Goal: Task Accomplishment & Management: Manage account settings

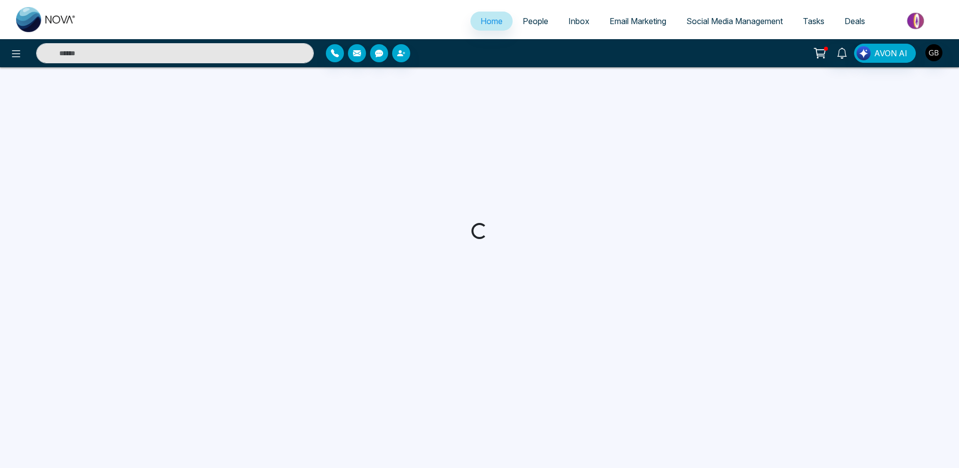
select select "*"
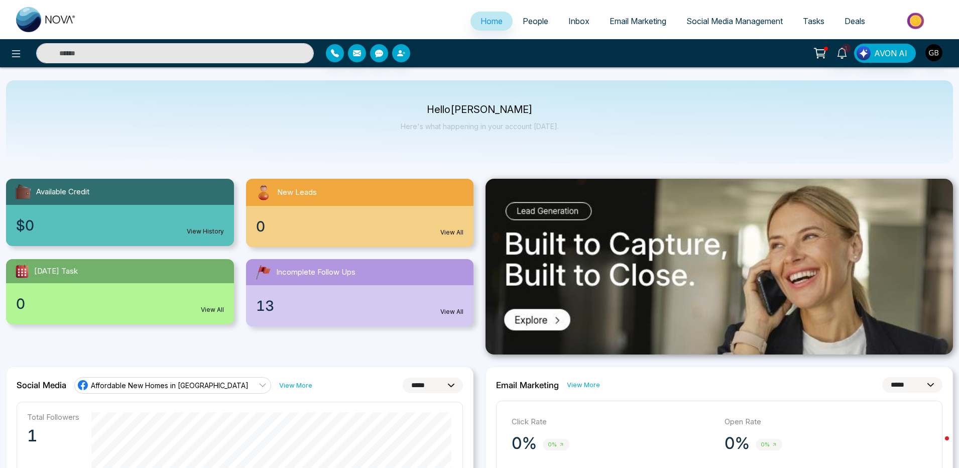
click at [522, 25] on span "People" at bounding box center [535, 21] width 26 height 10
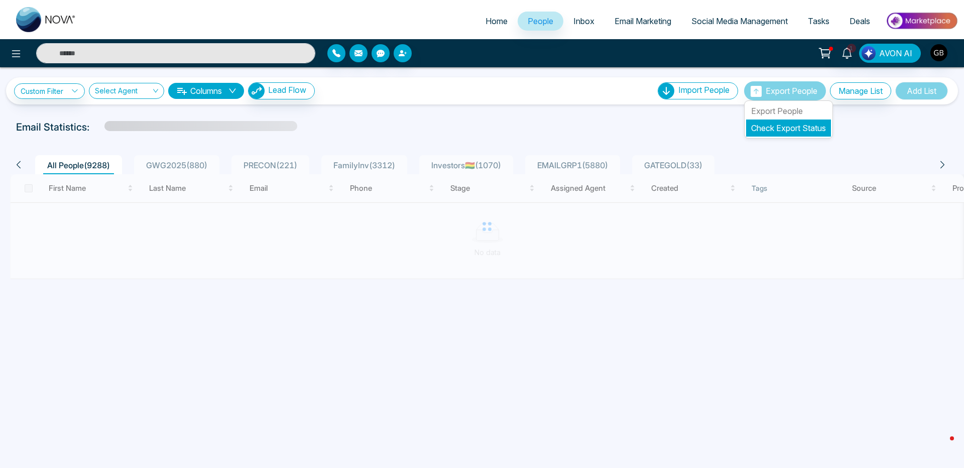
click at [774, 130] on link "Check Export Status" at bounding box center [788, 128] width 75 height 10
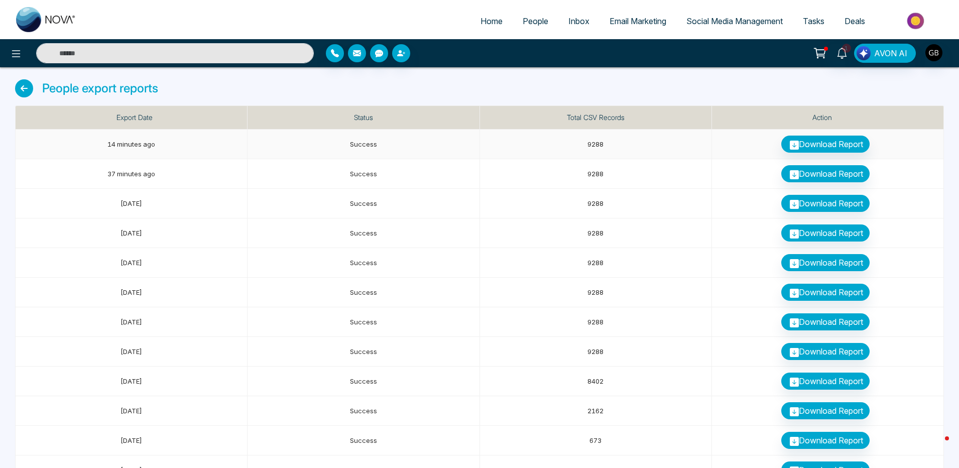
click at [821, 149] on link "Download Report" at bounding box center [825, 143] width 88 height 17
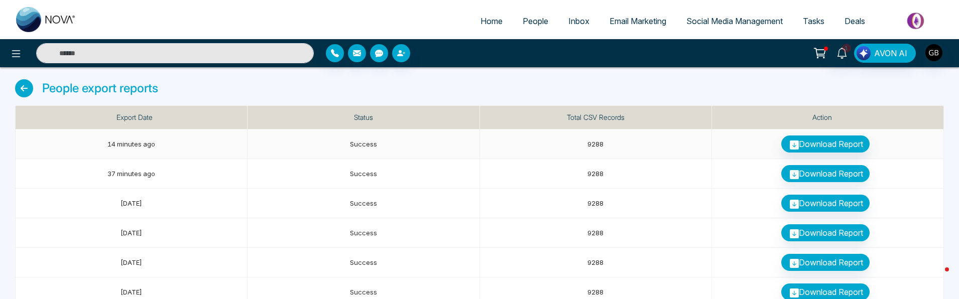
click at [792, 146] on icon at bounding box center [793, 145] width 9 height 9
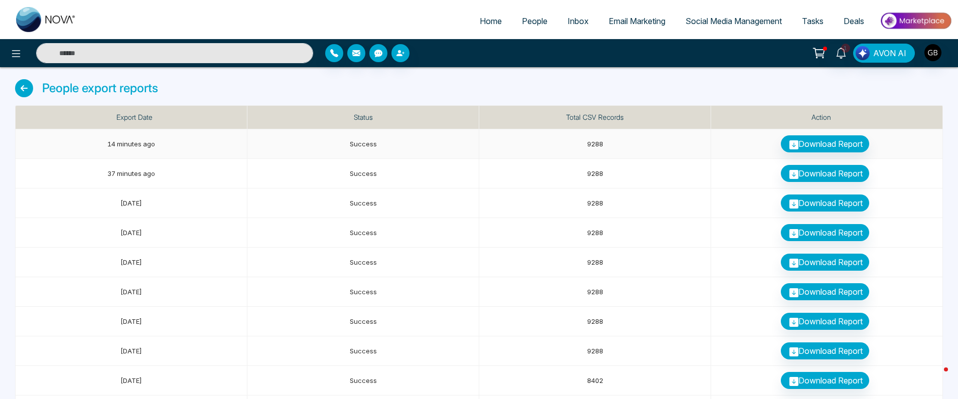
click at [605, 141] on td "9288" at bounding box center [595, 144] width 232 height 30
click at [98, 171] on td "37 minutes ago" at bounding box center [132, 174] width 232 height 30
click at [95, 207] on td "3 days ago" at bounding box center [132, 204] width 232 height 30
click at [96, 231] on td "6 days ago" at bounding box center [132, 233] width 232 height 30
click at [96, 259] on td "6 days ago" at bounding box center [132, 263] width 232 height 30
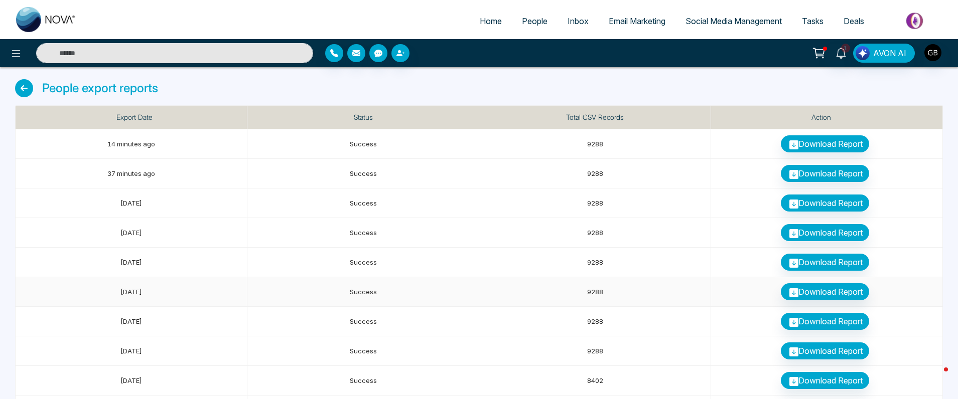
click at [97, 291] on td "6 days ago" at bounding box center [132, 293] width 232 height 30
click at [98, 312] on td "6 days ago" at bounding box center [132, 322] width 232 height 30
click at [100, 149] on td "14 minutes ago" at bounding box center [132, 144] width 232 height 30
click at [99, 179] on td "37 minutes ago" at bounding box center [132, 174] width 232 height 30
click at [100, 204] on td "3 days ago" at bounding box center [132, 204] width 232 height 30
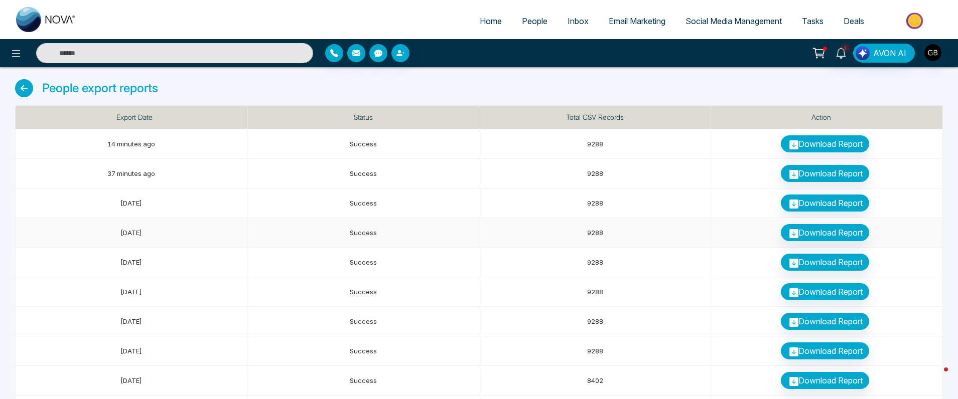
click at [100, 234] on td "6 days ago" at bounding box center [132, 233] width 232 height 30
click at [104, 253] on td "6 days ago" at bounding box center [132, 263] width 232 height 30
click at [106, 282] on td "6 days ago" at bounding box center [132, 293] width 232 height 30
click at [107, 312] on td "6 days ago" at bounding box center [132, 322] width 232 height 30
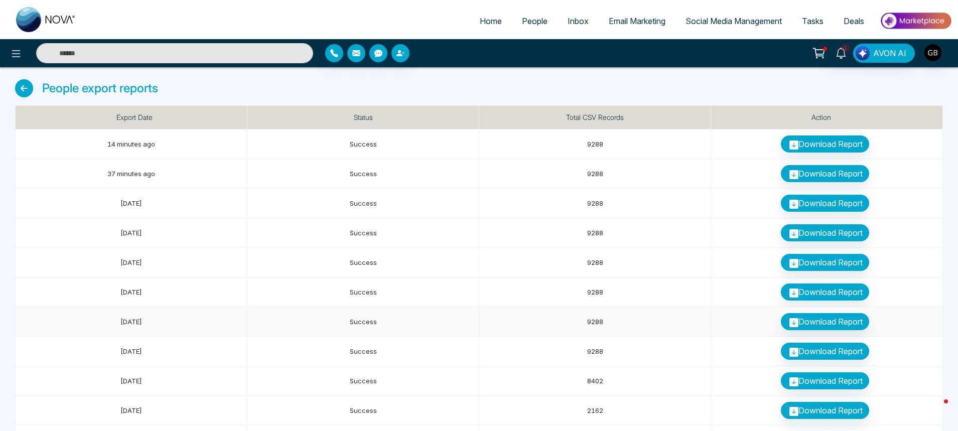
click at [364, 319] on span "Success" at bounding box center [363, 322] width 27 height 8
click at [823, 147] on link "Download Report" at bounding box center [825, 143] width 88 height 17
click at [407, 83] on div "People export reports" at bounding box center [479, 92] width 928 height 26
click at [526, 23] on span "People" at bounding box center [535, 21] width 26 height 10
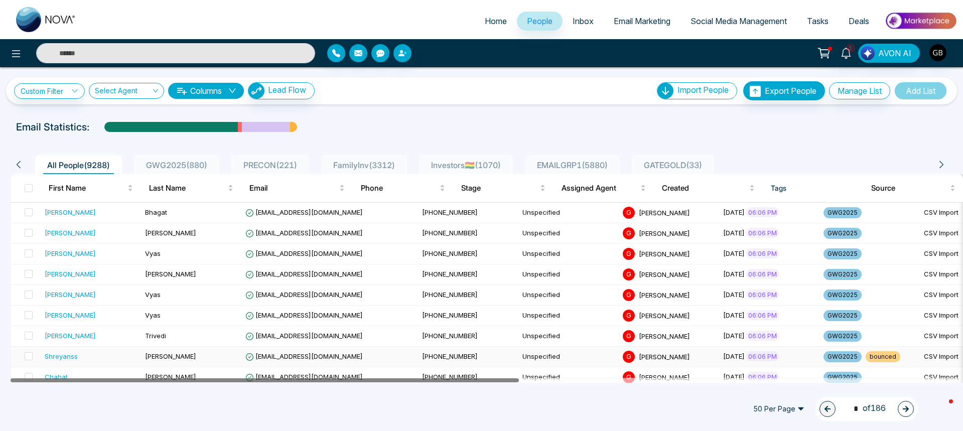
drag, startPoint x: 217, startPoint y: 382, endPoint x: 133, endPoint y: 364, distance: 85.2
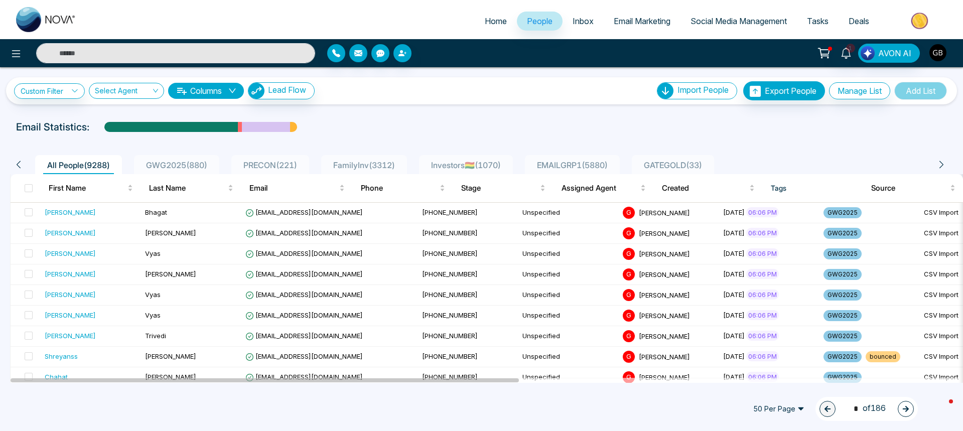
click at [936, 58] on img "button" at bounding box center [937, 52] width 17 height 17
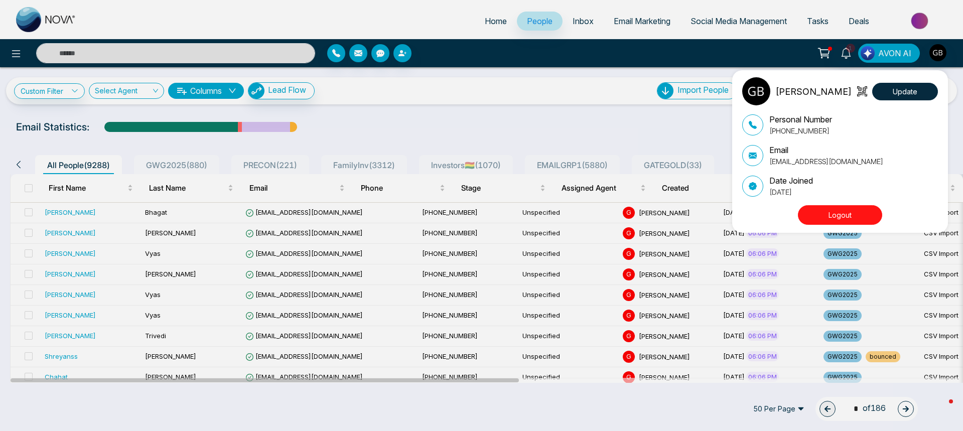
click at [849, 219] on button "Logout" at bounding box center [840, 215] width 84 height 20
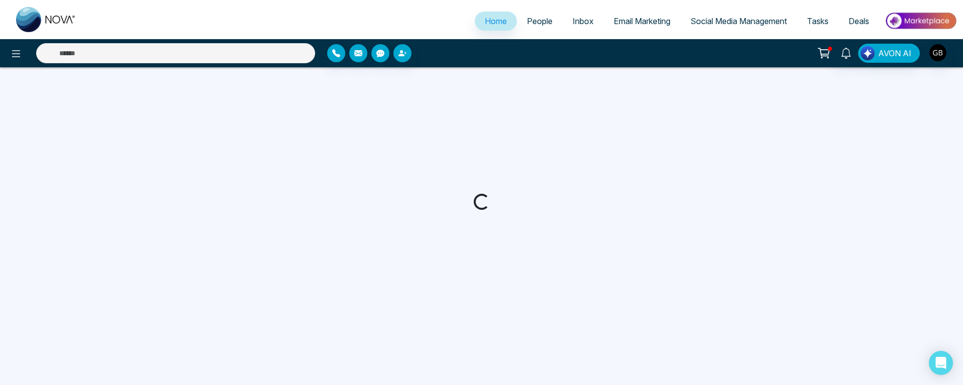
select select "*"
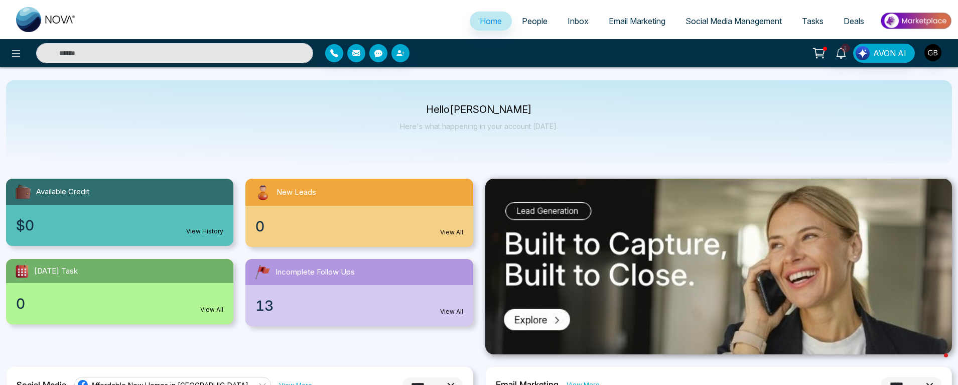
click at [522, 20] on span "People" at bounding box center [535, 21] width 26 height 10
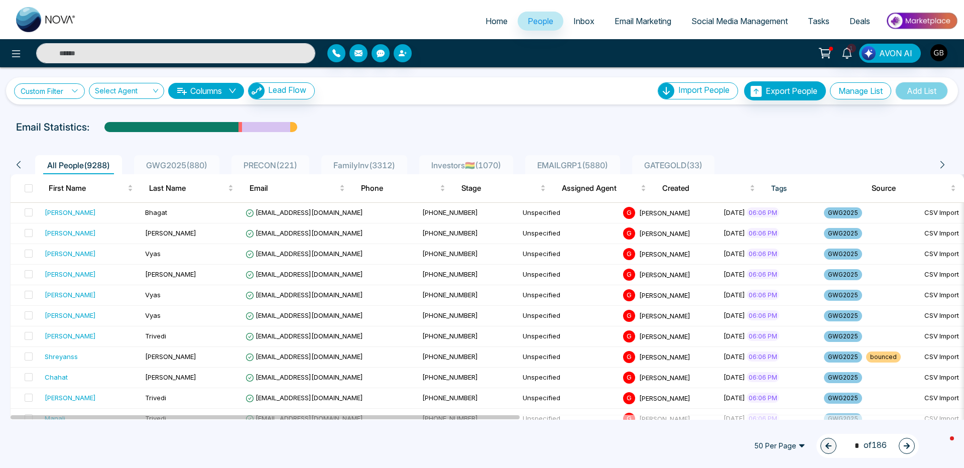
click at [51, 92] on link "Custom Filter" at bounding box center [49, 91] width 71 height 16
click at [51, 112] on input "search" at bounding box center [69, 114] width 81 height 15
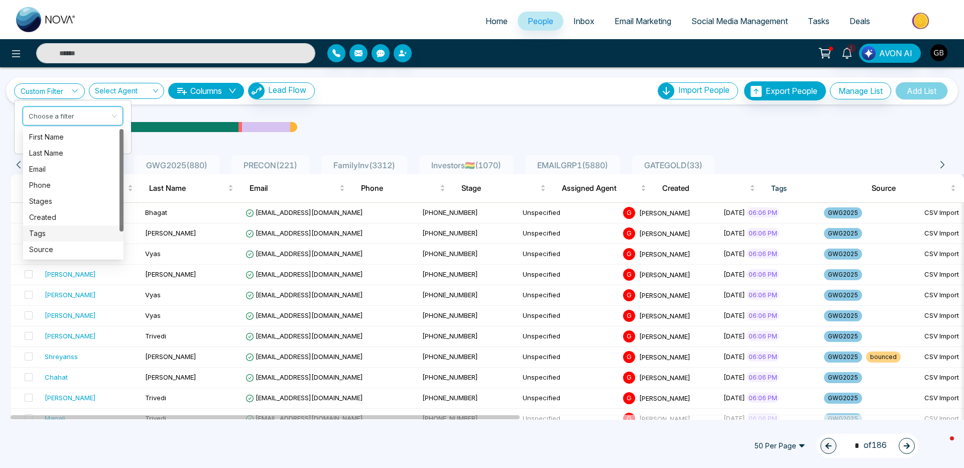
click at [50, 235] on div "Tags" at bounding box center [73, 233] width 88 height 11
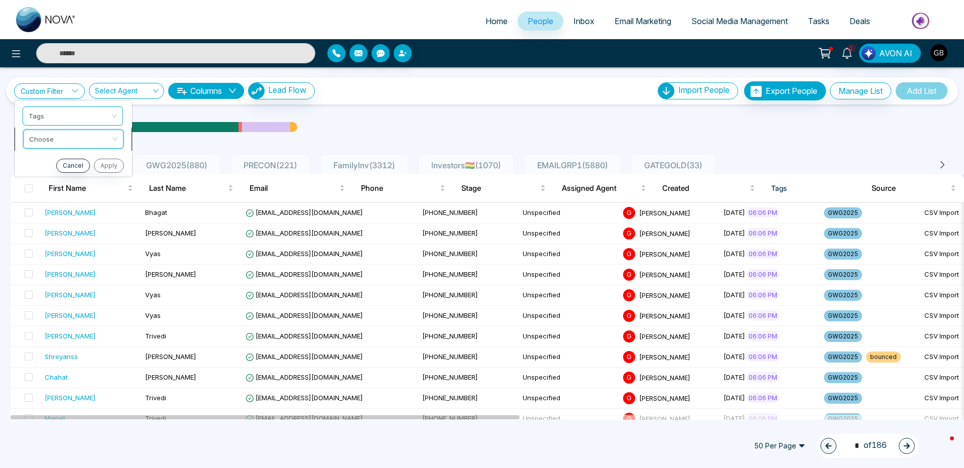
click at [50, 136] on input "search" at bounding box center [69, 137] width 81 height 15
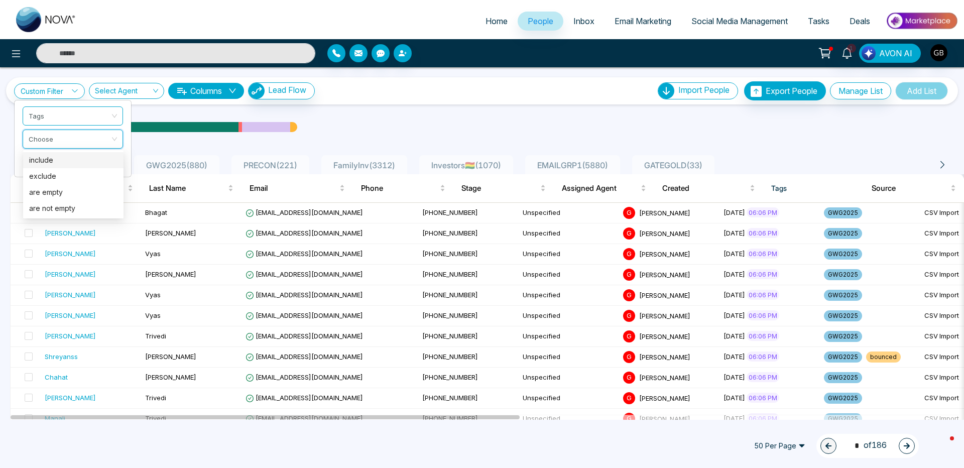
click at [47, 159] on div "include" at bounding box center [73, 160] width 88 height 11
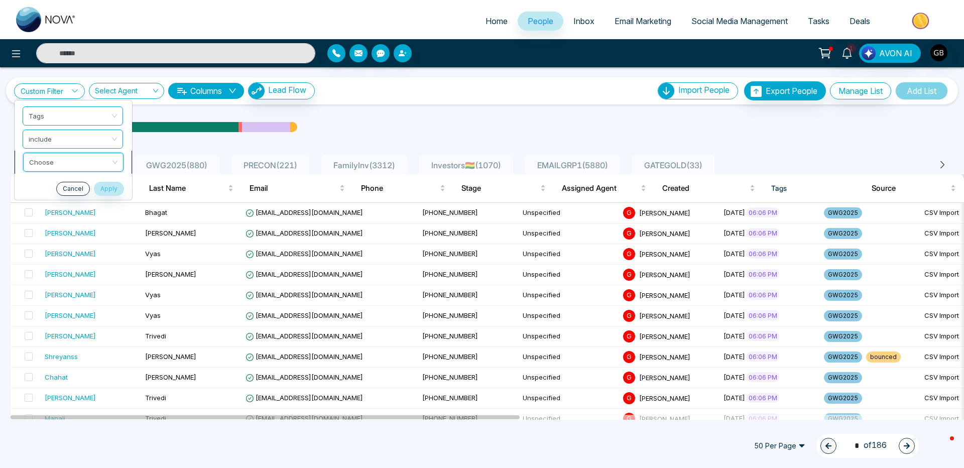
click at [50, 162] on input "search" at bounding box center [69, 160] width 81 height 15
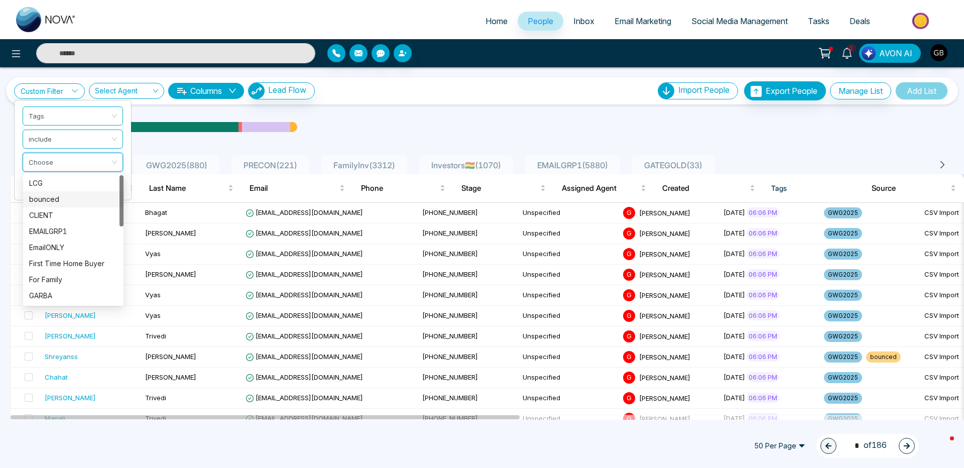
click at [48, 199] on div "bounced" at bounding box center [73, 199] width 88 height 11
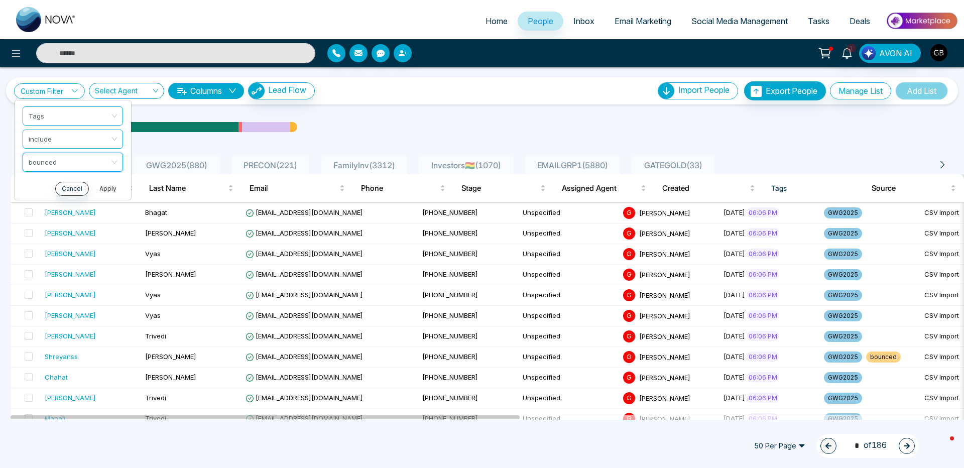
click at [111, 191] on button "Apply" at bounding box center [108, 189] width 30 height 14
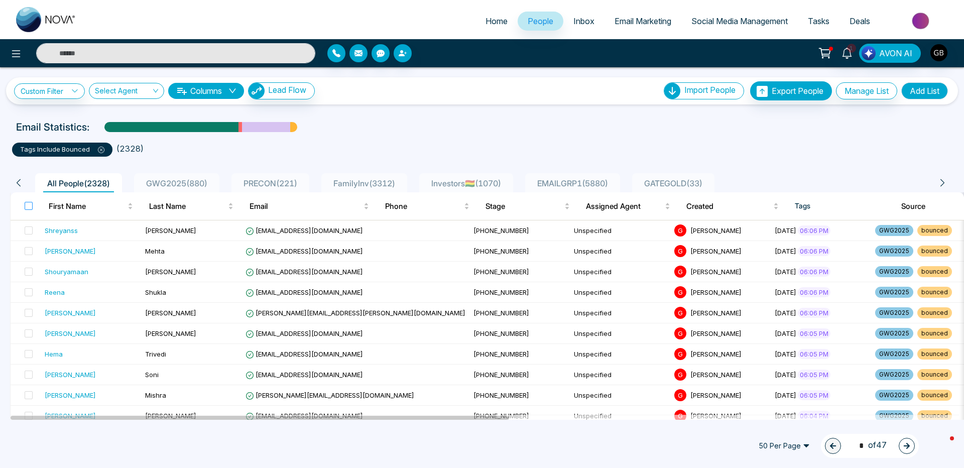
click at [29, 201] on label at bounding box center [29, 205] width 8 height 11
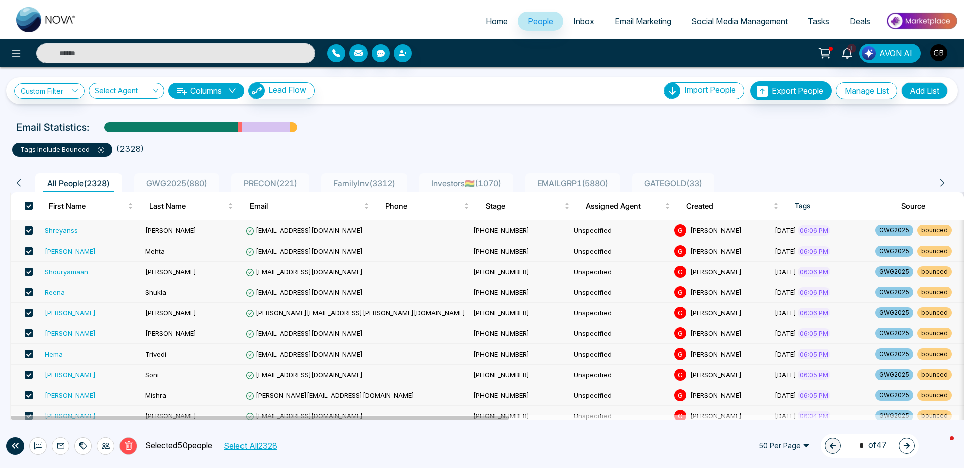
click at [270, 384] on button "Select All 2328" at bounding box center [250, 445] width 60 height 13
click at [86, 384] on icon at bounding box center [83, 446] width 8 height 8
click at [76, 384] on link "Remove Tags" at bounding box center [65, 423] width 46 height 9
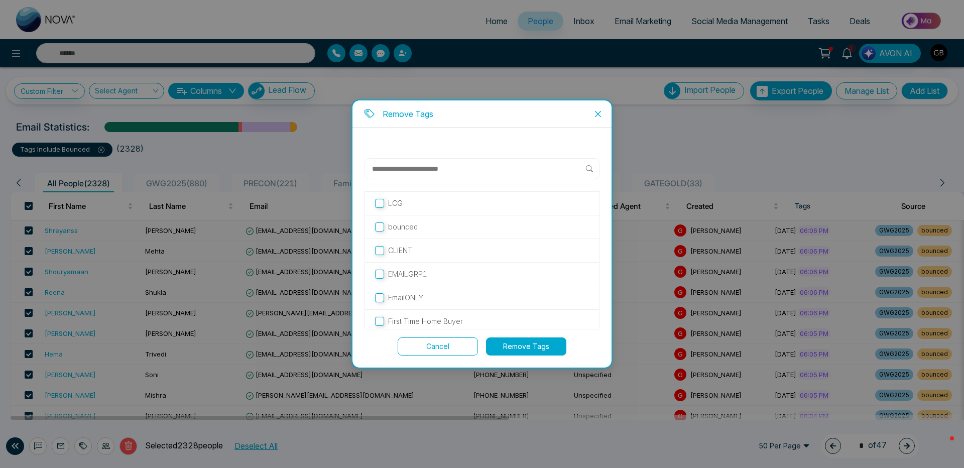
click at [526, 346] on button "Remove Tags" at bounding box center [526, 346] width 80 height 18
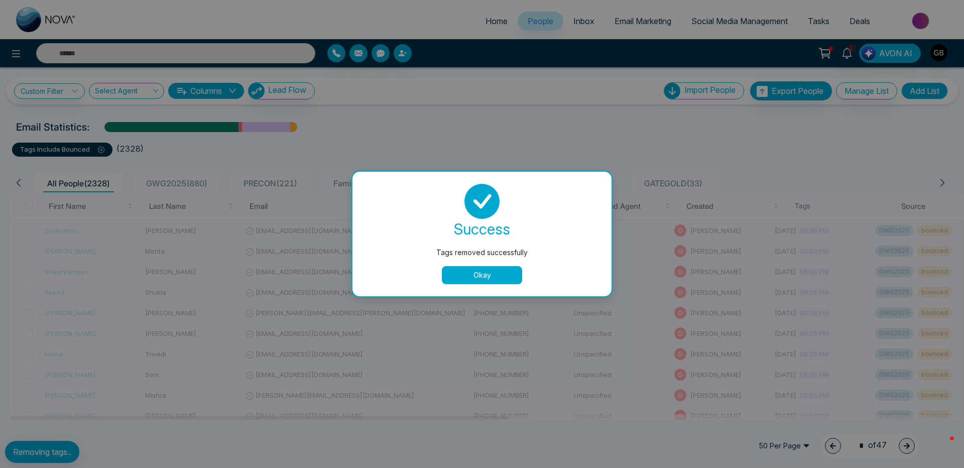
click at [472, 276] on button "Okay" at bounding box center [482, 275] width 80 height 18
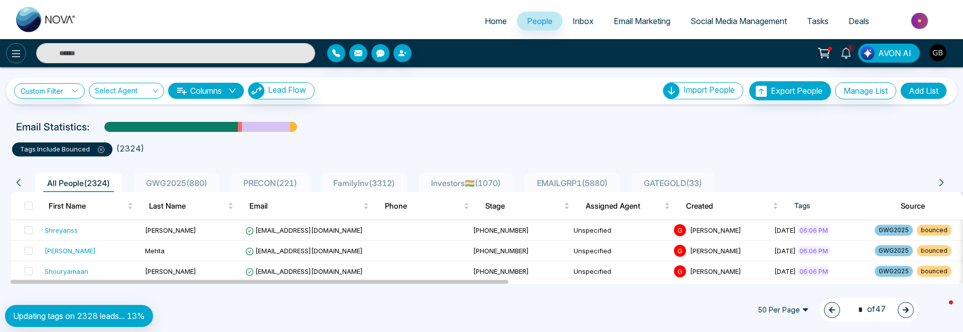
click at [20, 53] on icon at bounding box center [16, 54] width 12 height 12
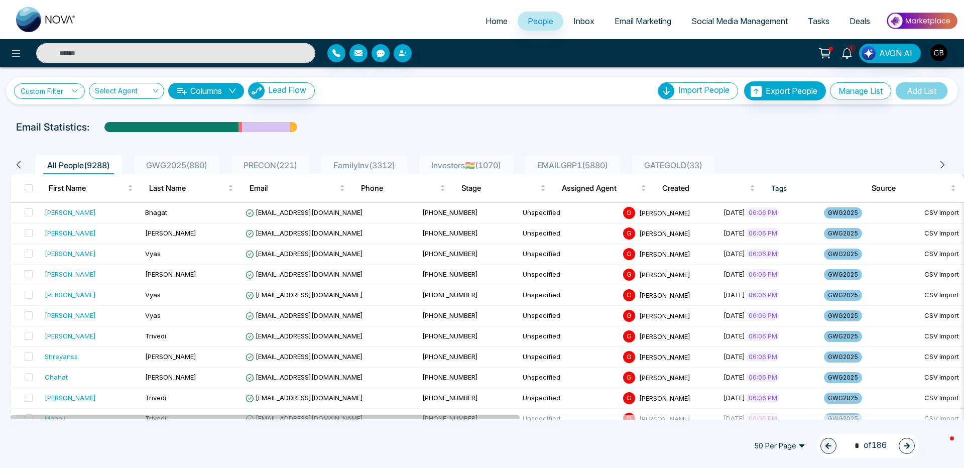
click at [56, 93] on link "Custom Filter" at bounding box center [49, 91] width 71 height 16
click at [55, 118] on input "search" at bounding box center [69, 114] width 81 height 15
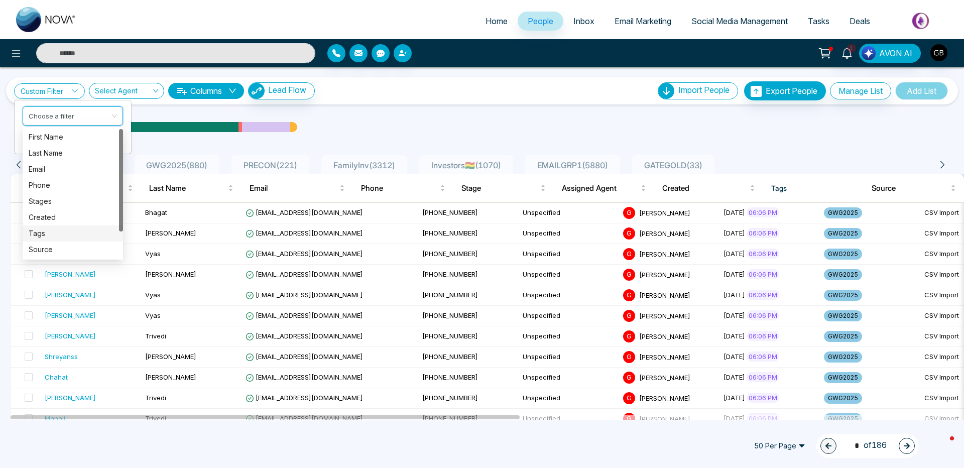
click at [52, 234] on div "Tags" at bounding box center [73, 233] width 88 height 11
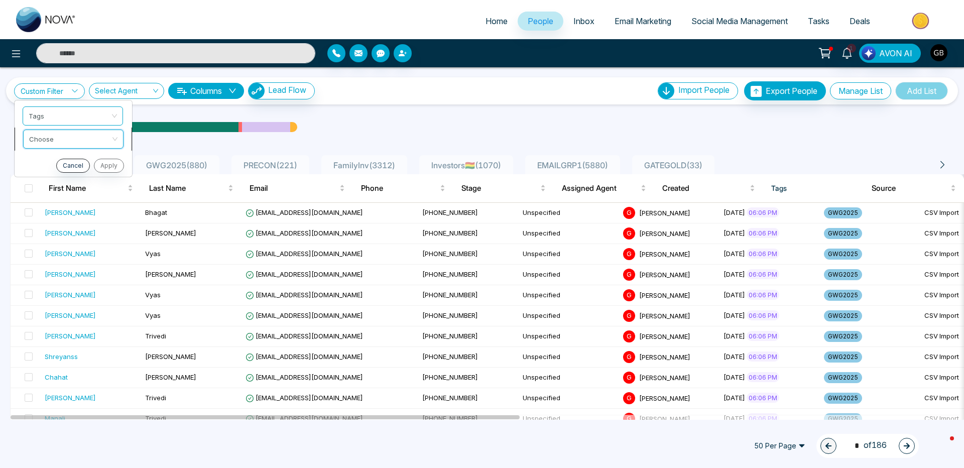
click at [56, 137] on input "search" at bounding box center [69, 137] width 81 height 15
click at [49, 162] on div "include" at bounding box center [73, 160] width 88 height 11
click at [64, 162] on input "search" at bounding box center [69, 160] width 81 height 15
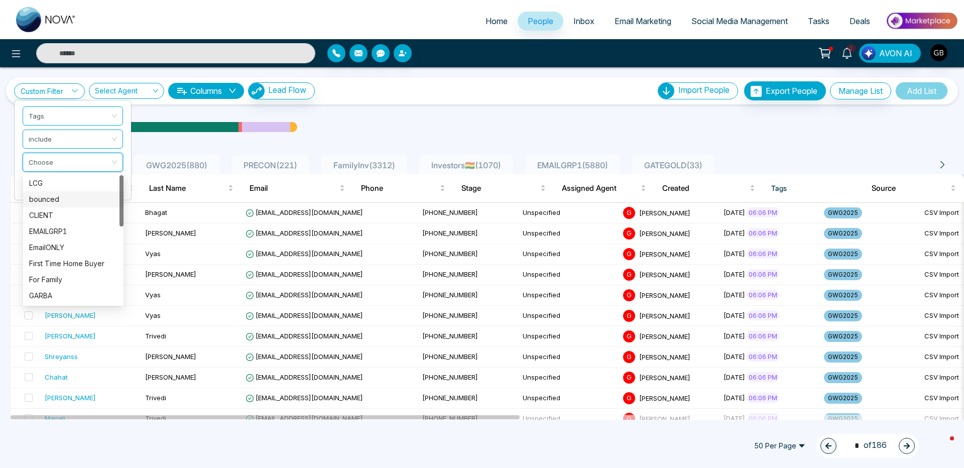
click at [78, 200] on div "bounced" at bounding box center [73, 199] width 88 height 11
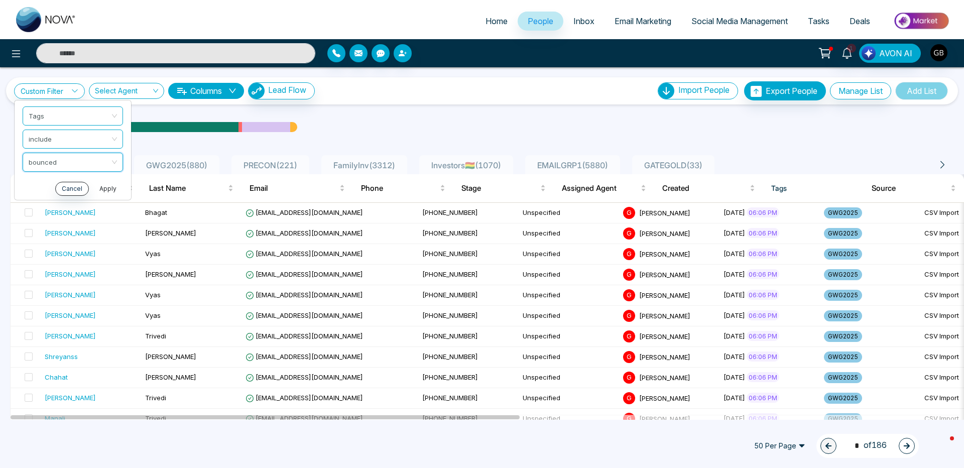
click at [111, 188] on button "Apply" at bounding box center [108, 189] width 30 height 14
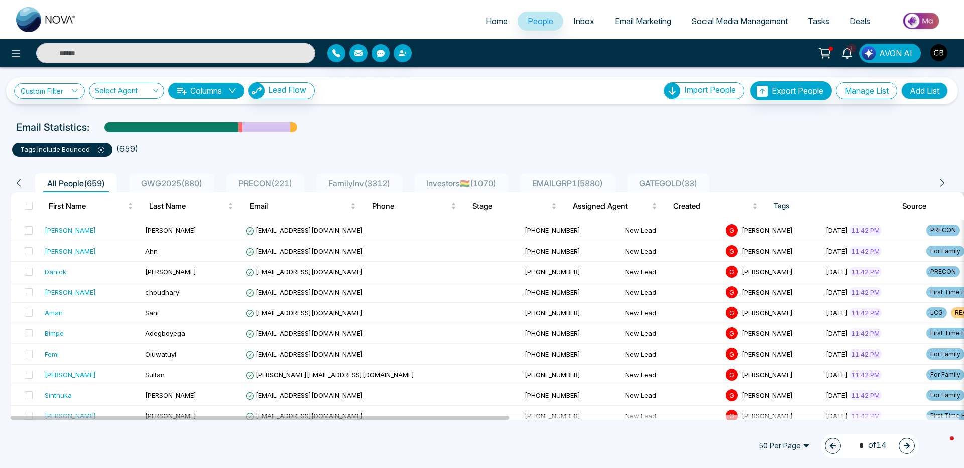
click at [100, 151] on icon at bounding box center [101, 150] width 7 height 7
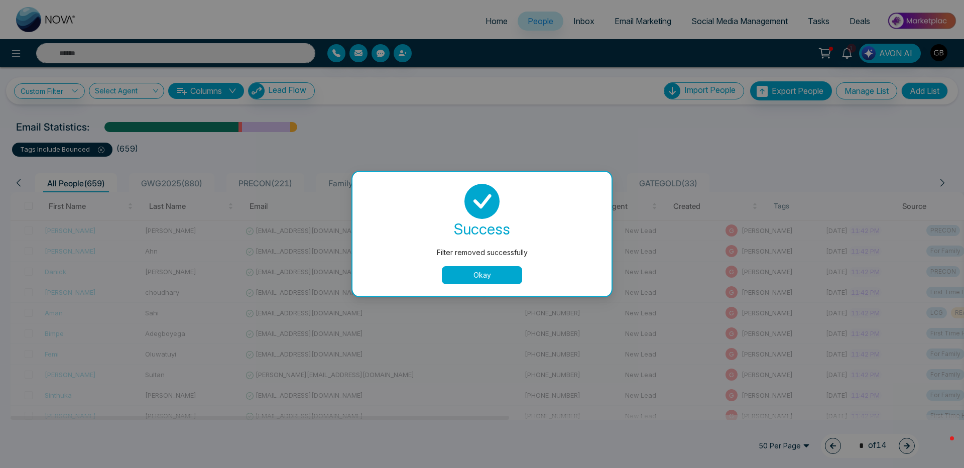
click at [460, 270] on button "Okay" at bounding box center [482, 275] width 80 height 18
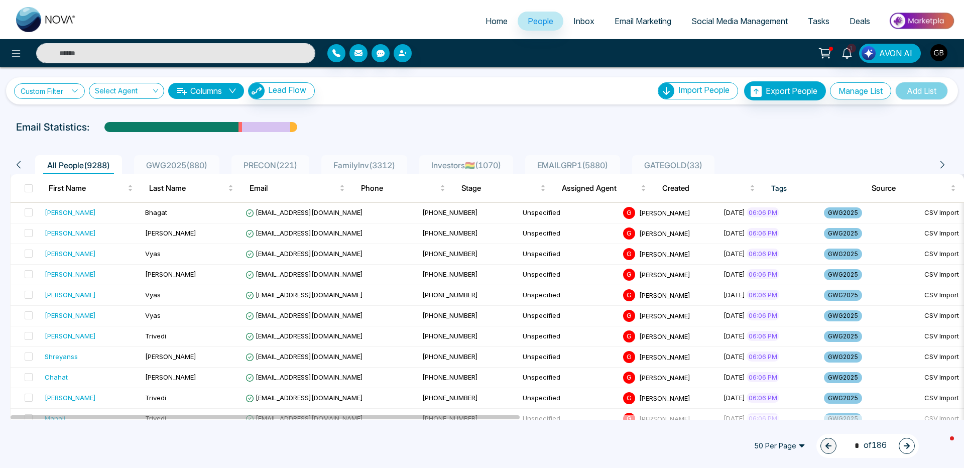
click at [51, 95] on link "Custom Filter" at bounding box center [49, 91] width 71 height 16
click at [50, 121] on input "search" at bounding box center [69, 114] width 81 height 15
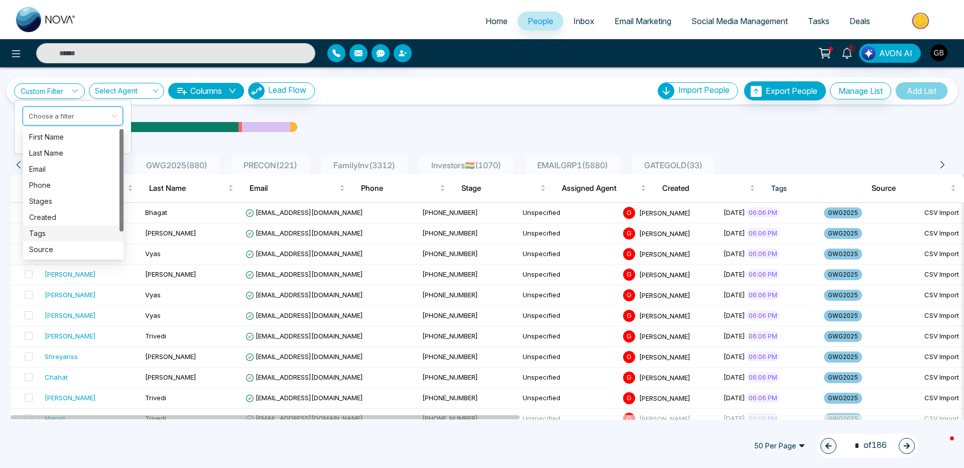
click at [55, 228] on div "Tags" at bounding box center [73, 233] width 88 height 11
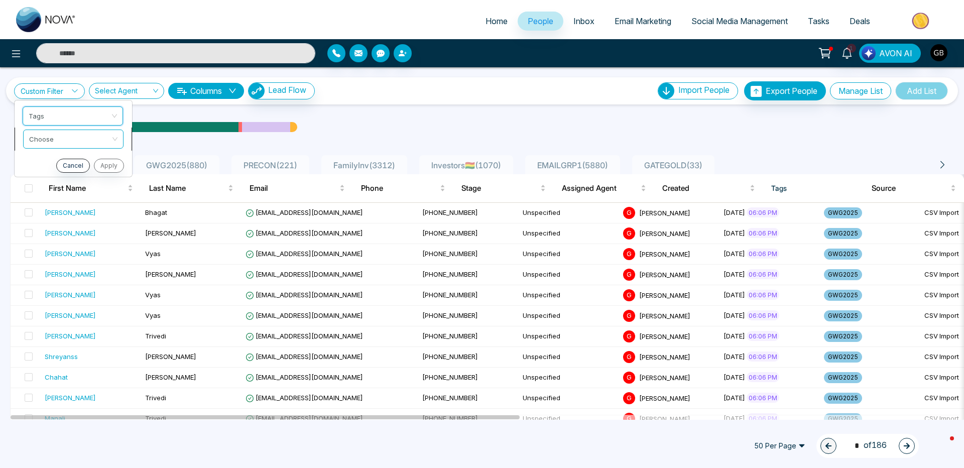
click at [58, 142] on input "search" at bounding box center [69, 137] width 81 height 15
click at [50, 157] on div "include" at bounding box center [73, 160] width 88 height 11
click at [68, 158] on input "search" at bounding box center [69, 160] width 81 height 15
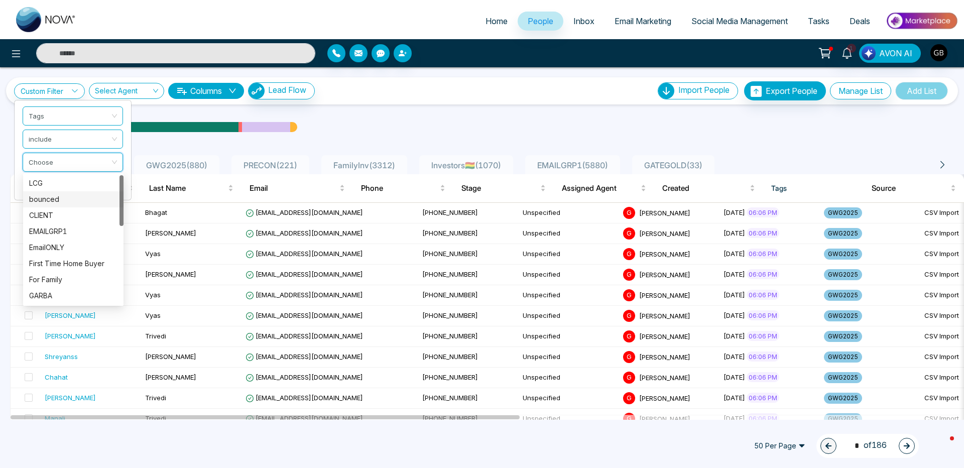
click at [51, 201] on div "bounced" at bounding box center [73, 199] width 88 height 11
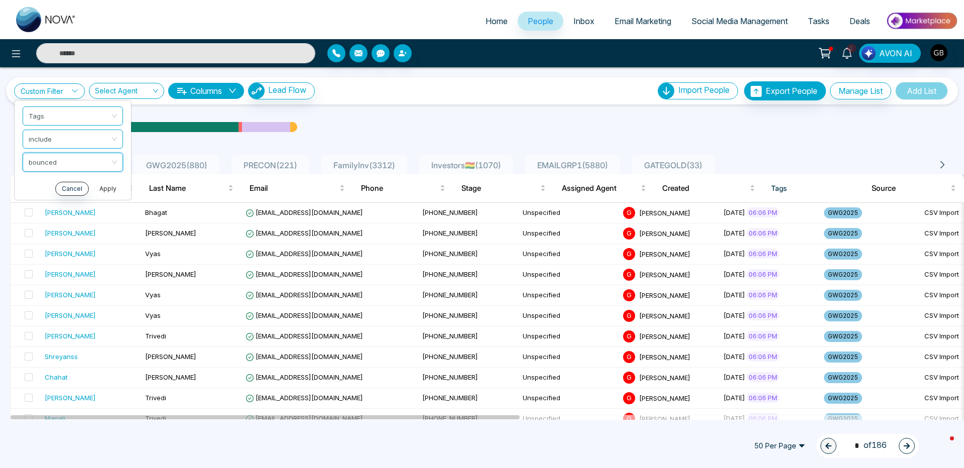
click at [111, 189] on button "Apply" at bounding box center [108, 189] width 30 height 14
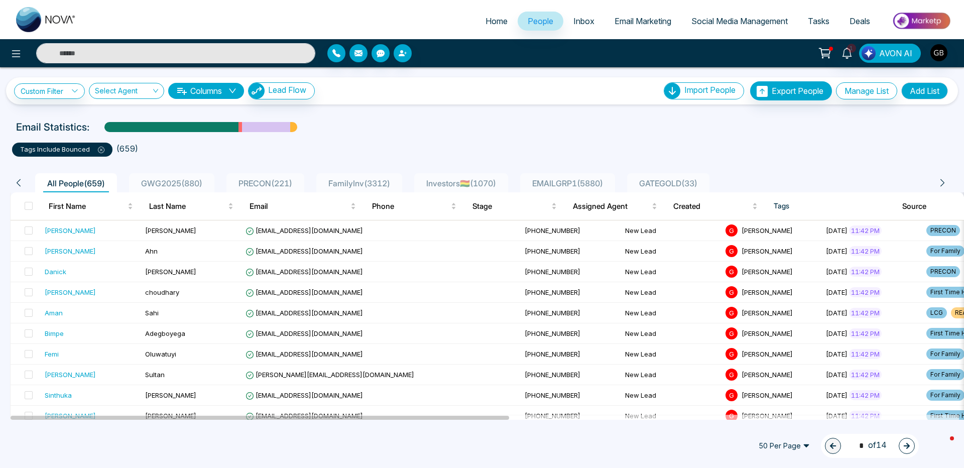
click at [396, 130] on div "Email Statistics:" at bounding box center [324, 126] width 617 height 15
click at [101, 150] on icon at bounding box center [101, 150] width 7 height 7
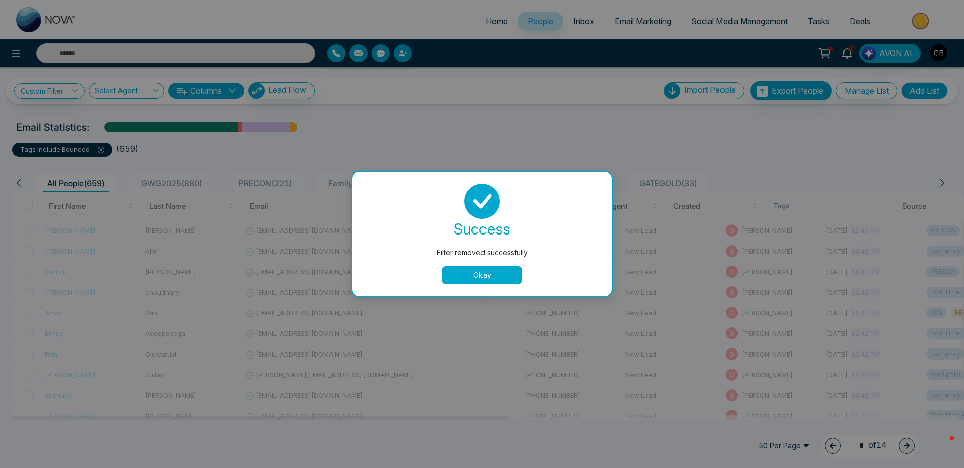
click at [466, 278] on button "Okay" at bounding box center [482, 275] width 80 height 18
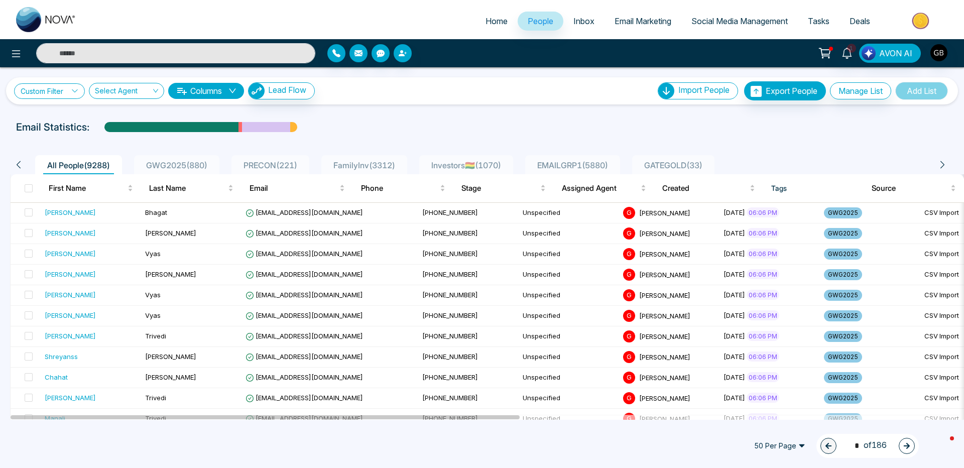
click at [53, 92] on link "Custom Filter" at bounding box center [49, 91] width 71 height 16
click at [50, 114] on input "search" at bounding box center [69, 114] width 81 height 15
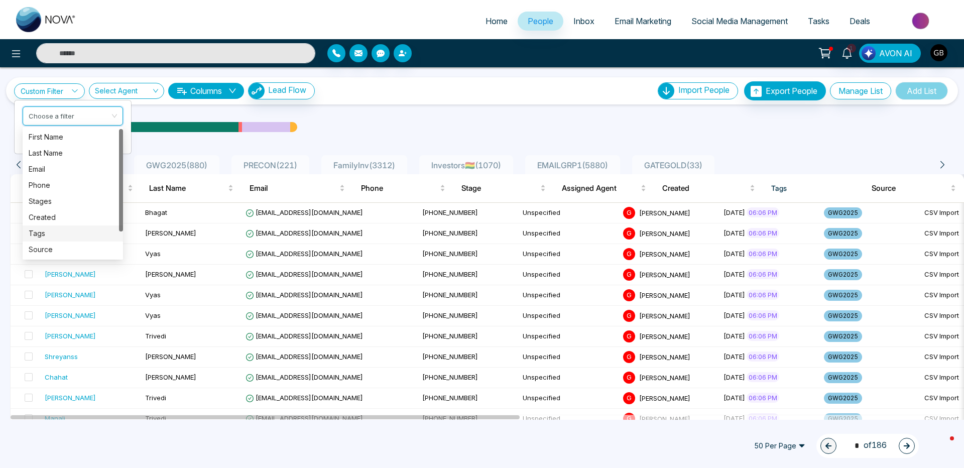
click at [46, 229] on div "Tags" at bounding box center [73, 233] width 88 height 11
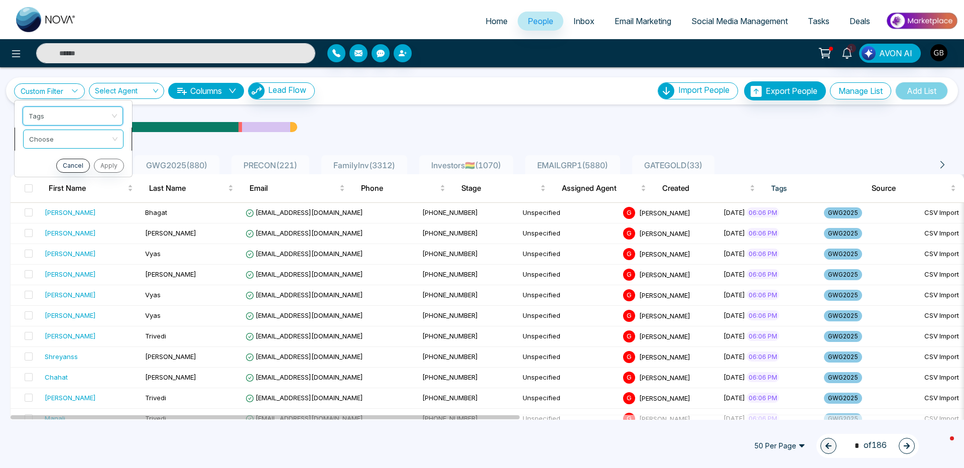
click at [59, 139] on input "search" at bounding box center [69, 137] width 81 height 15
click at [49, 163] on div "include" at bounding box center [73, 160] width 88 height 11
click at [64, 160] on input "search" at bounding box center [69, 160] width 81 height 15
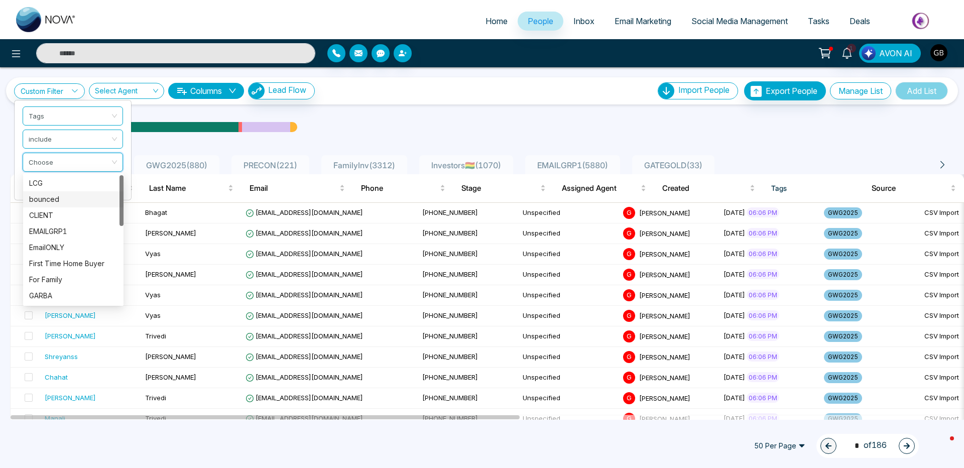
click at [55, 196] on div "bounced" at bounding box center [73, 199] width 88 height 11
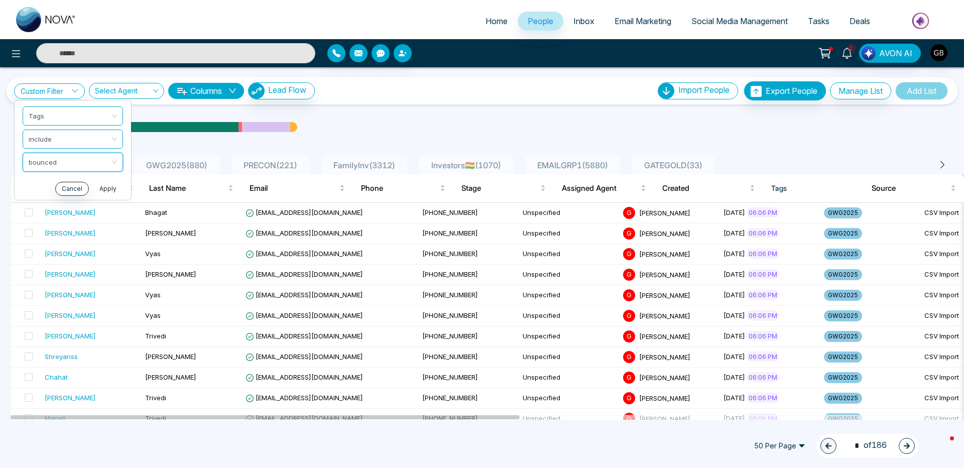
click at [108, 191] on button "Apply" at bounding box center [108, 189] width 30 height 14
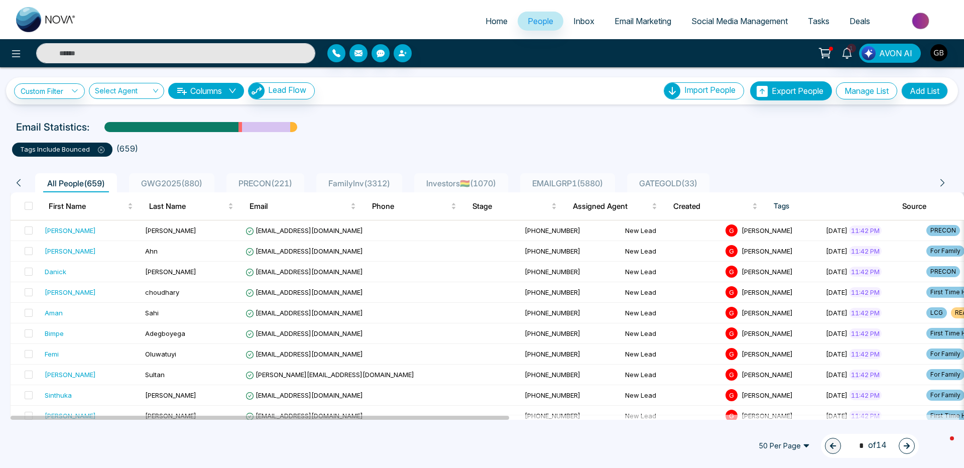
click at [132, 146] on li "( 659 )" at bounding box center [127, 149] width 22 height 12
click at [28, 205] on span at bounding box center [29, 206] width 8 height 8
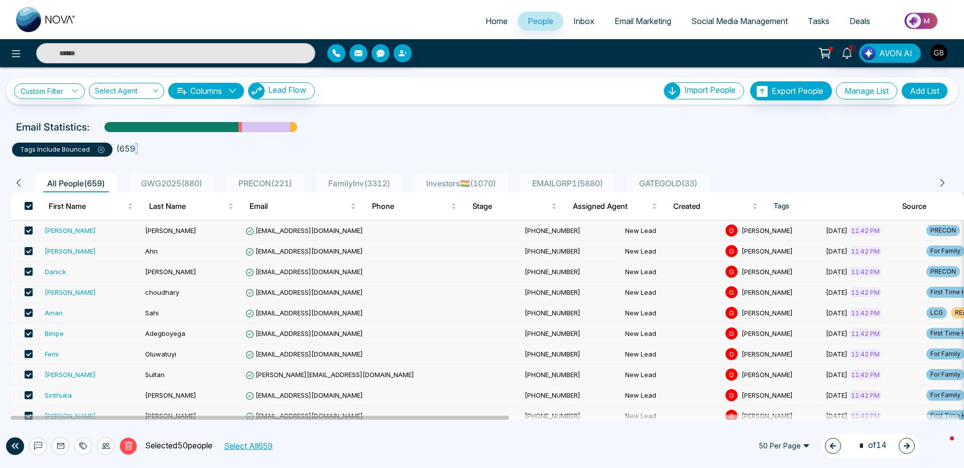
click at [259, 376] on button "Select All 659" at bounding box center [248, 445] width 56 height 13
click at [81, 376] on icon at bounding box center [81, 446] width 5 height 7
click at [68, 376] on link "Remove Tags" at bounding box center [65, 423] width 46 height 9
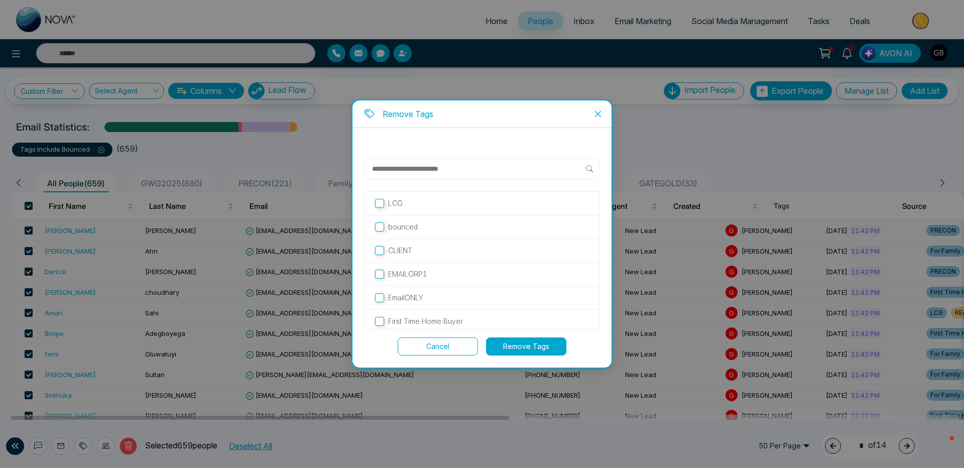
click at [531, 347] on button "Remove Tags" at bounding box center [526, 346] width 80 height 18
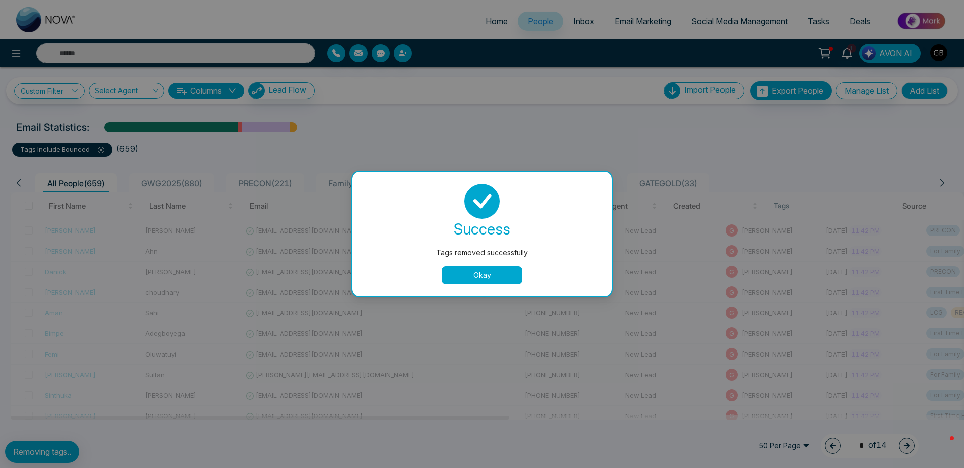
click at [478, 269] on button "Okay" at bounding box center [482, 275] width 80 height 18
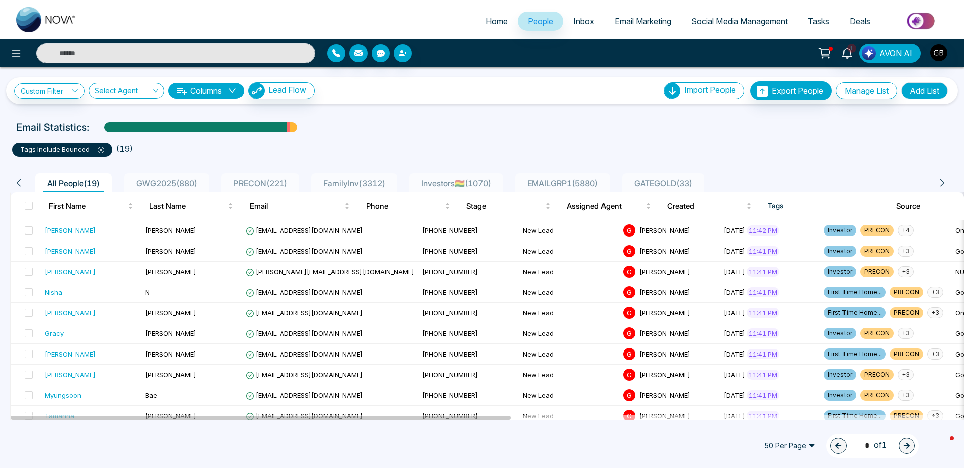
click at [98, 152] on icon at bounding box center [101, 150] width 7 height 7
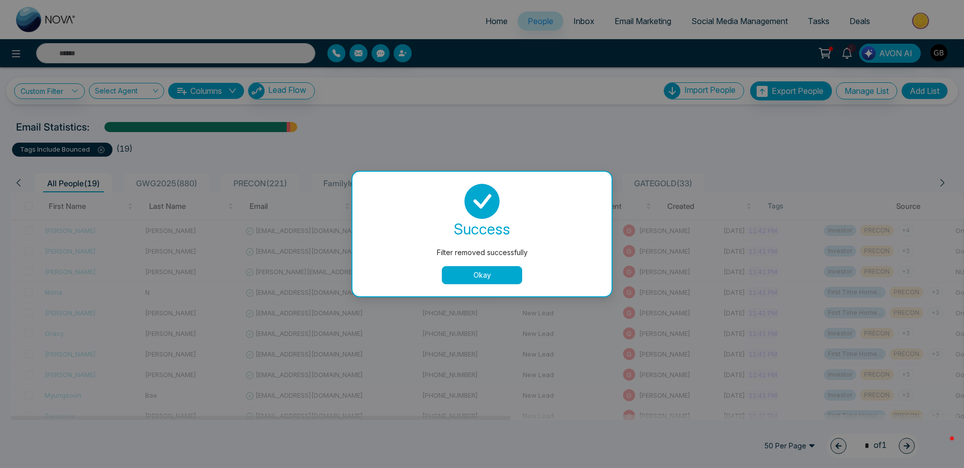
click at [493, 277] on button "Okay" at bounding box center [482, 275] width 80 height 18
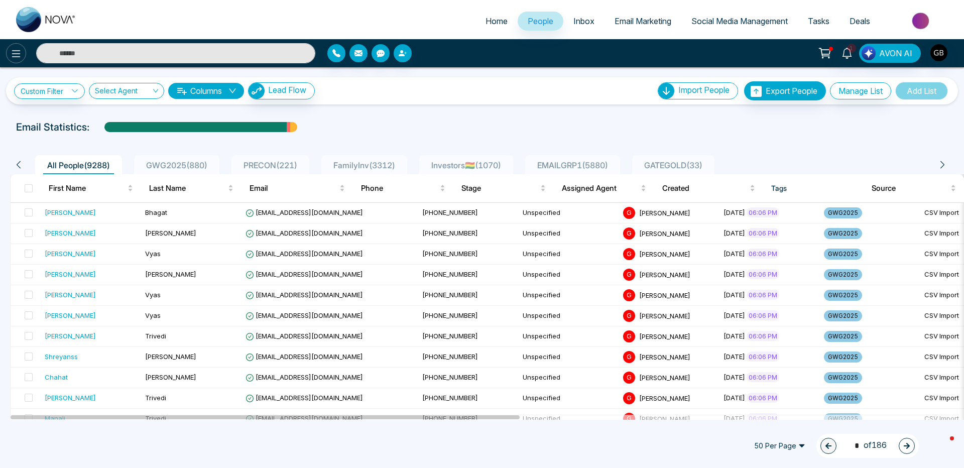
click at [22, 56] on button at bounding box center [16, 53] width 20 height 20
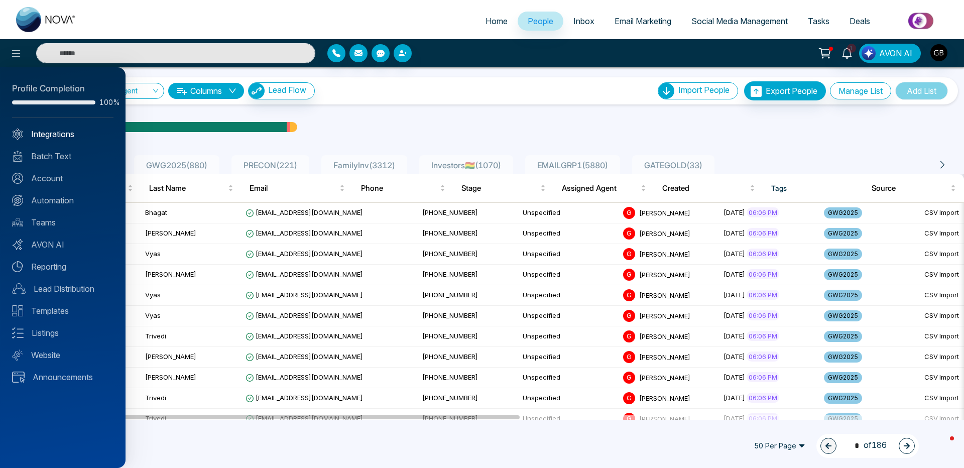
click at [59, 135] on link "Integrations" at bounding box center [62, 134] width 101 height 12
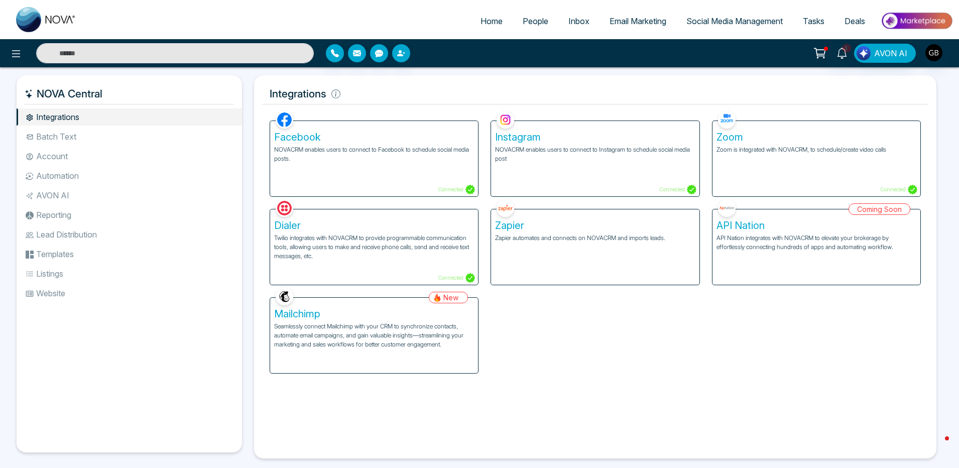
click at [62, 131] on li "Batch Text" at bounding box center [129, 136] width 225 height 17
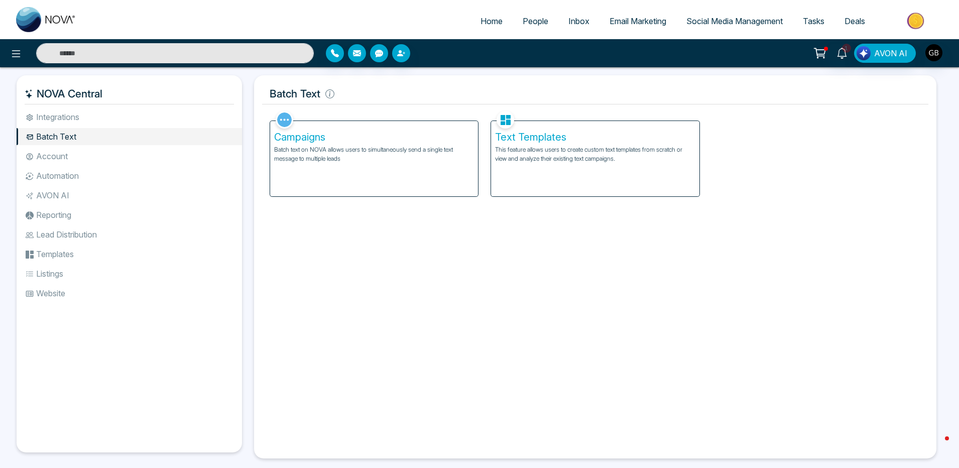
click at [63, 151] on li "Account" at bounding box center [129, 156] width 225 height 17
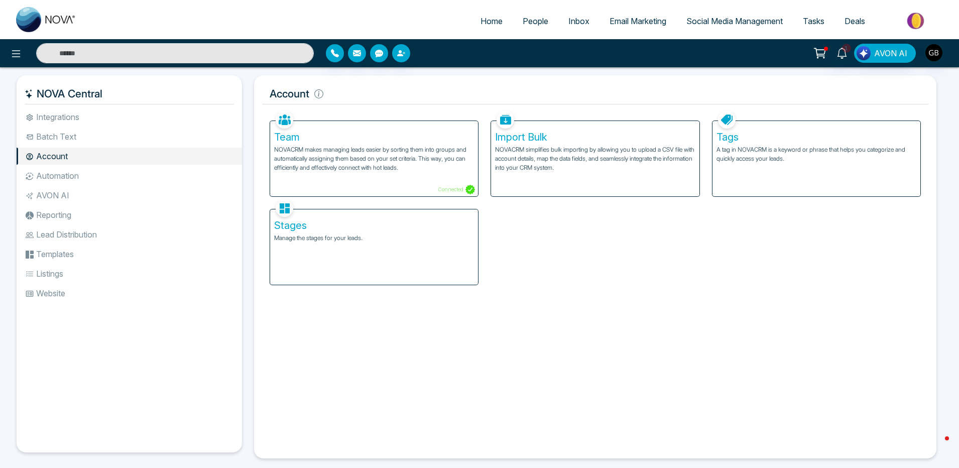
click at [736, 149] on p "A tag in NOVACRM is a keyword or phrase that helps you categorize and quickly a…" at bounding box center [816, 154] width 200 height 18
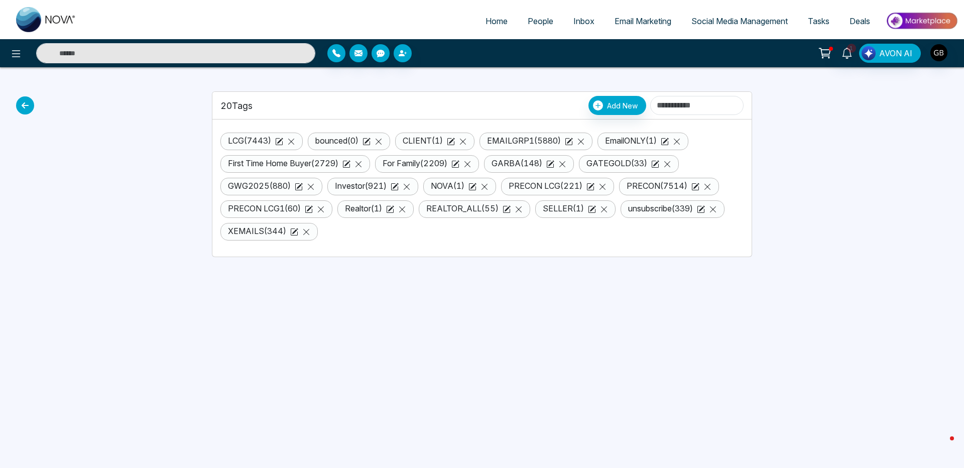
click at [492, 23] on span "Home" at bounding box center [496, 21] width 22 height 10
select select "*"
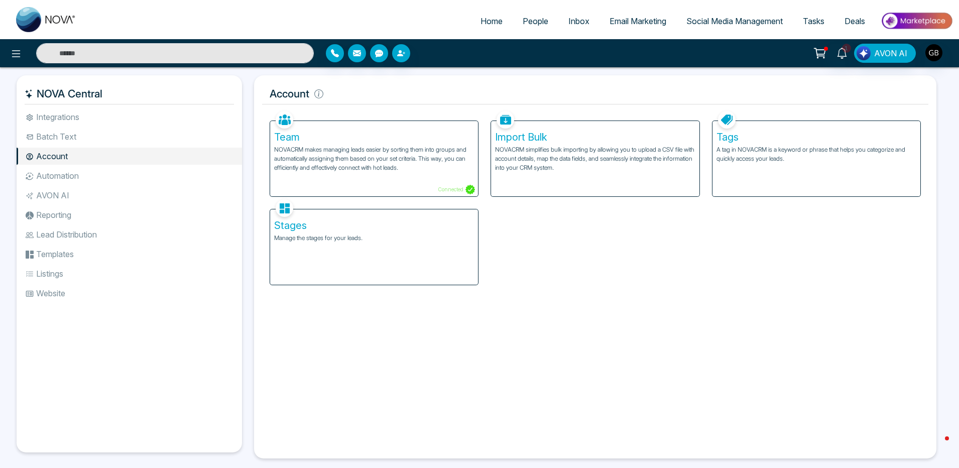
click at [809, 169] on div "Tags A tag in NOVACRM is a keyword or phrase that helps you categorize and quic…" at bounding box center [816, 158] width 208 height 75
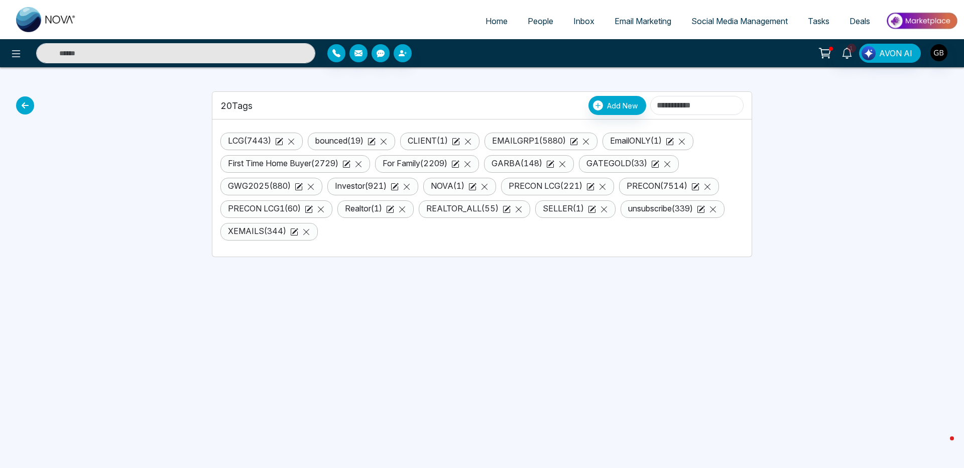
click at [519, 24] on link "People" at bounding box center [540, 21] width 46 height 19
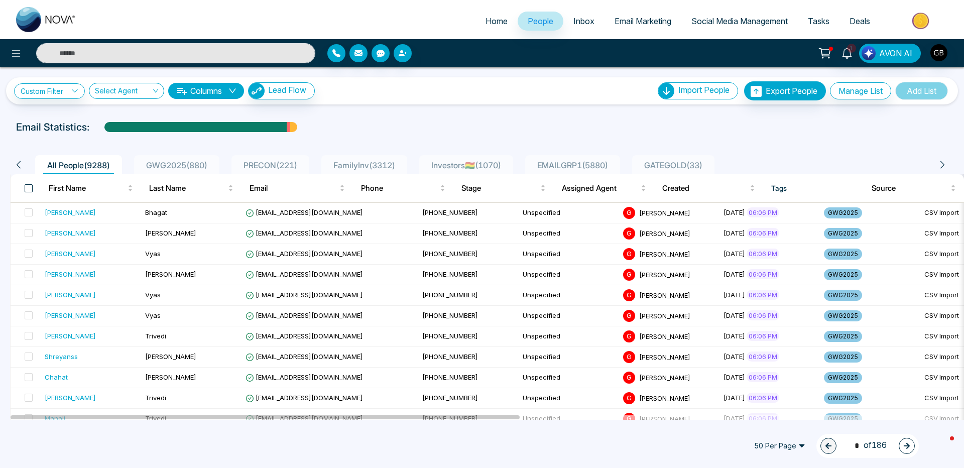
click at [27, 187] on span at bounding box center [29, 188] width 8 height 8
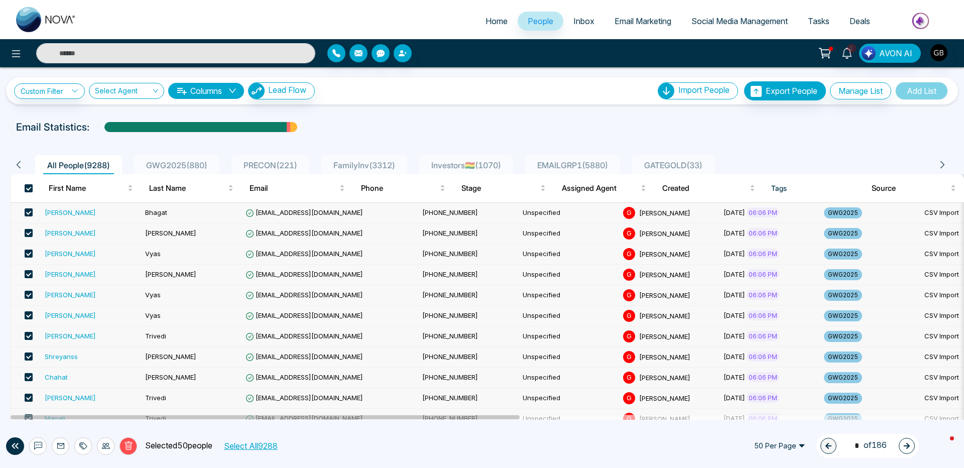
click at [29, 188] on span at bounding box center [29, 188] width 8 height 8
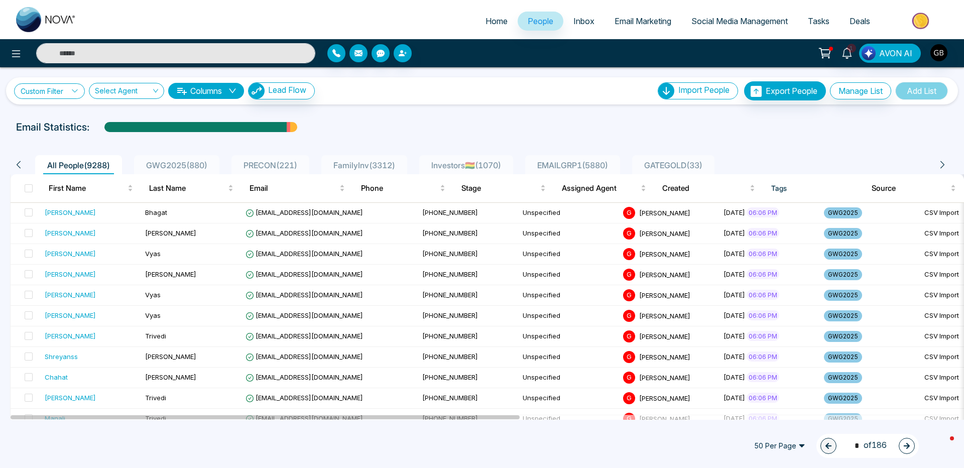
click at [38, 94] on link "Custom Filter" at bounding box center [49, 91] width 71 height 16
click at [63, 116] on input "search" at bounding box center [69, 114] width 81 height 15
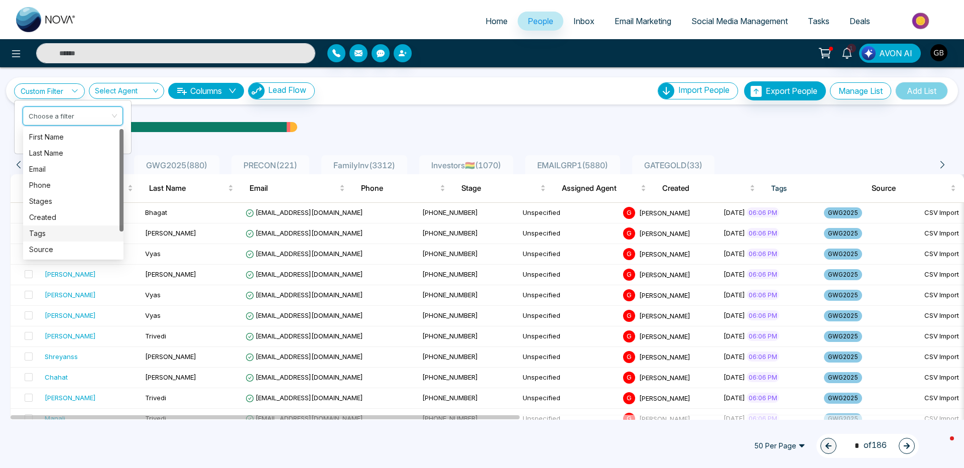
click at [45, 230] on div "Tags" at bounding box center [73, 233] width 88 height 11
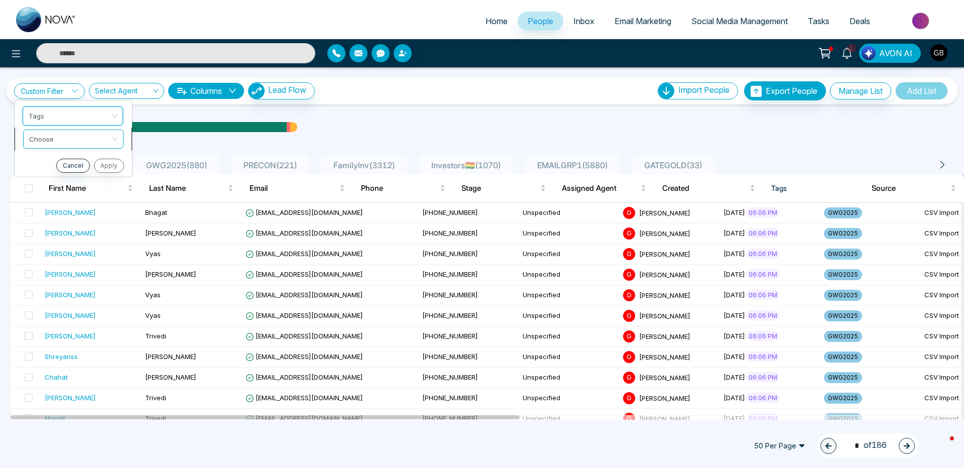
click at [60, 137] on input "search" at bounding box center [69, 137] width 81 height 15
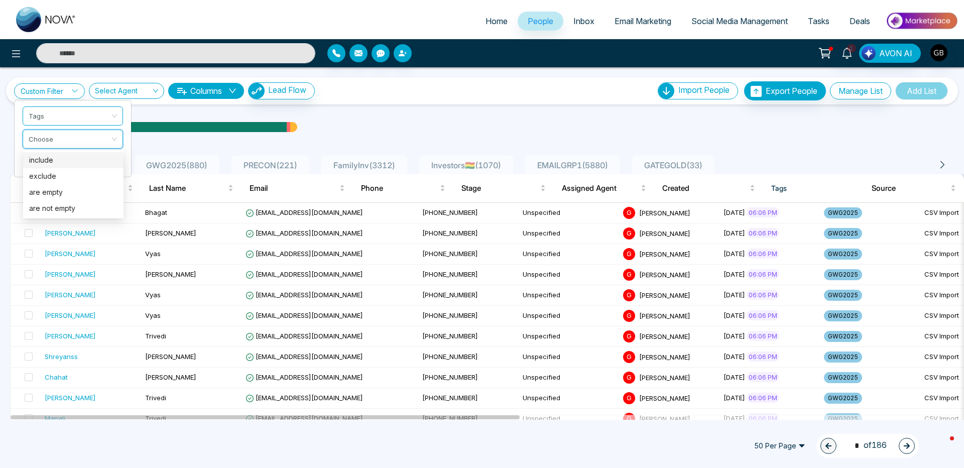
click at [44, 163] on div "include" at bounding box center [73, 160] width 88 height 11
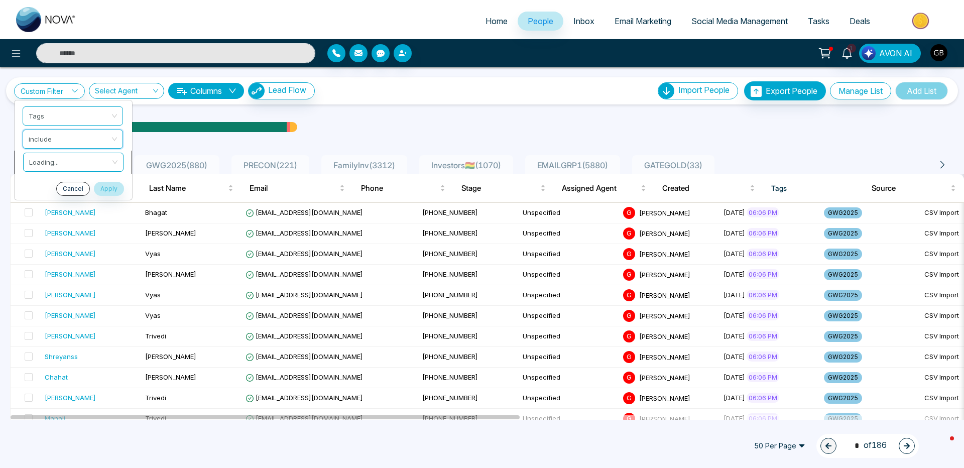
click at [59, 160] on input "search" at bounding box center [69, 160] width 81 height 15
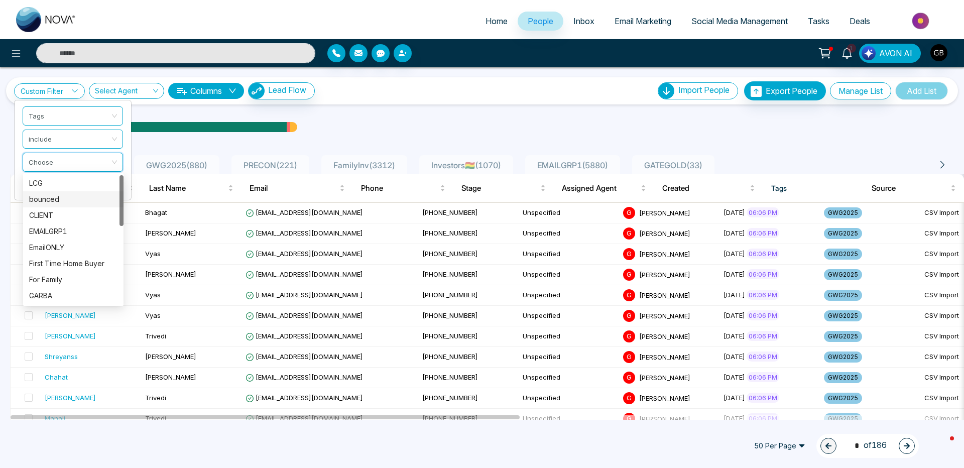
click at [55, 198] on div "bounced" at bounding box center [73, 199] width 88 height 11
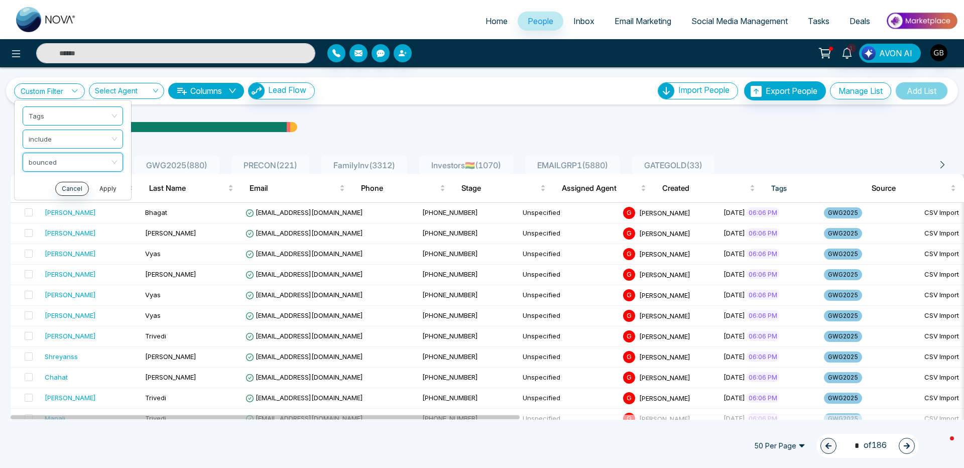
click at [103, 193] on button "Apply" at bounding box center [108, 189] width 30 height 14
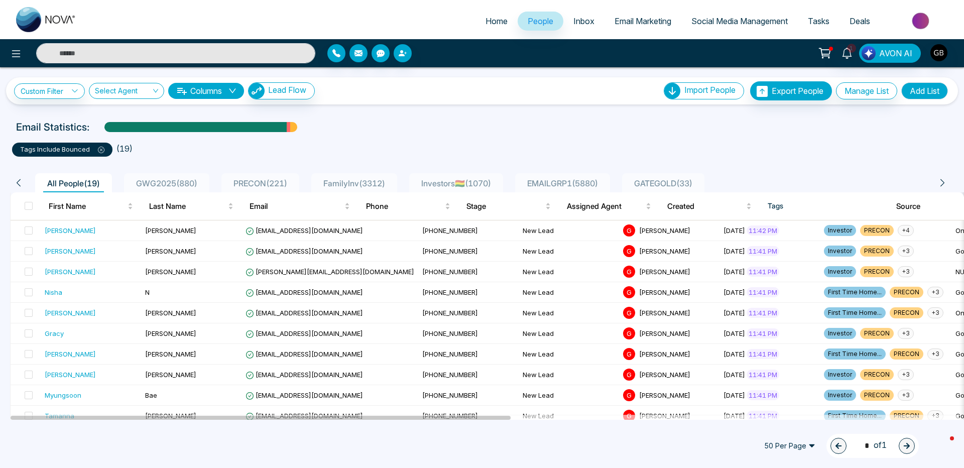
drag, startPoint x: 27, startPoint y: 207, endPoint x: 35, endPoint y: 207, distance: 7.5
click at [27, 207] on span at bounding box center [29, 206] width 8 height 8
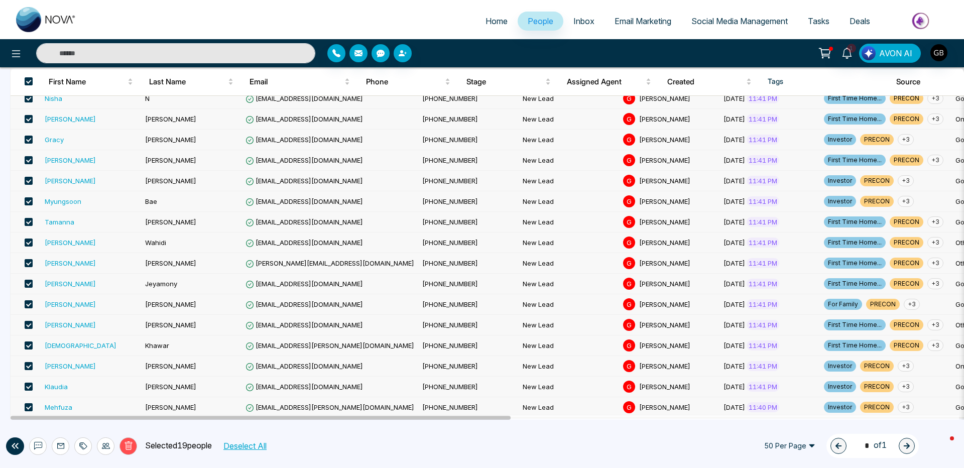
scroll to position [197, 0]
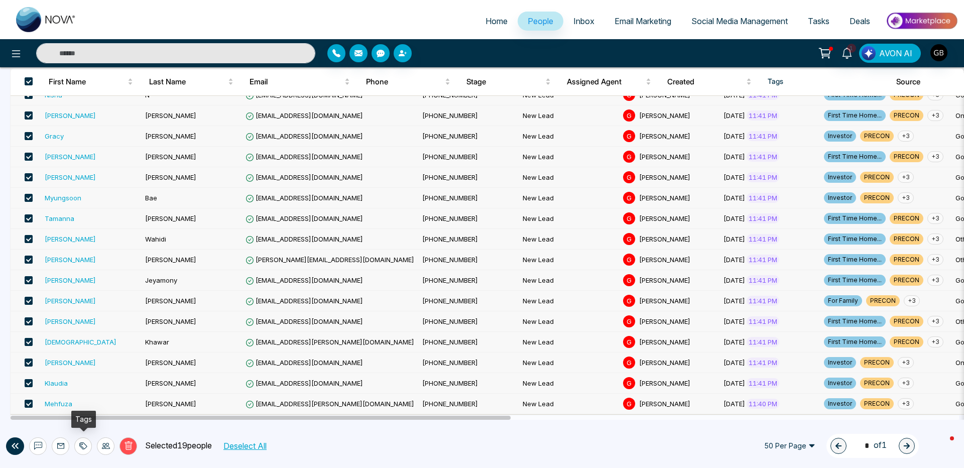
click at [82, 449] on icon at bounding box center [83, 446] width 8 height 8
click at [82, 423] on link "Remove Tags" at bounding box center [65, 423] width 46 height 9
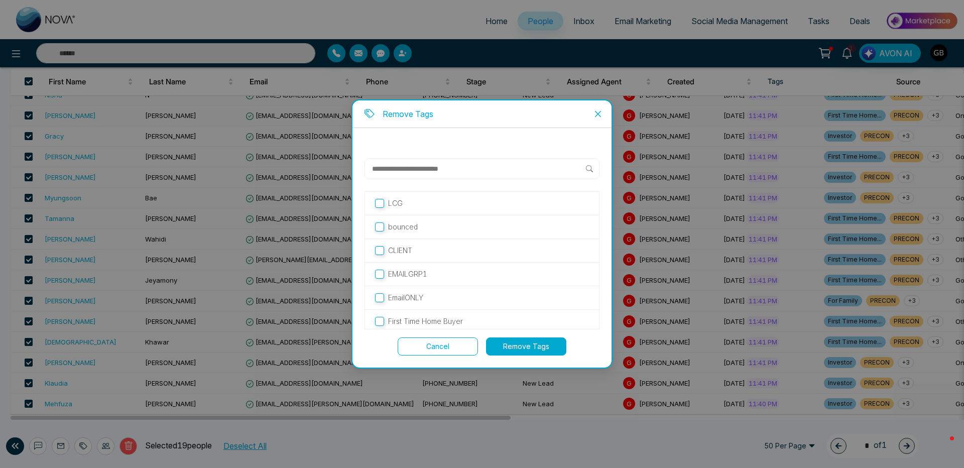
click at [384, 229] on label "bounced" at bounding box center [482, 226] width 214 height 11
click at [524, 344] on button "Remove Tags" at bounding box center [526, 346] width 80 height 18
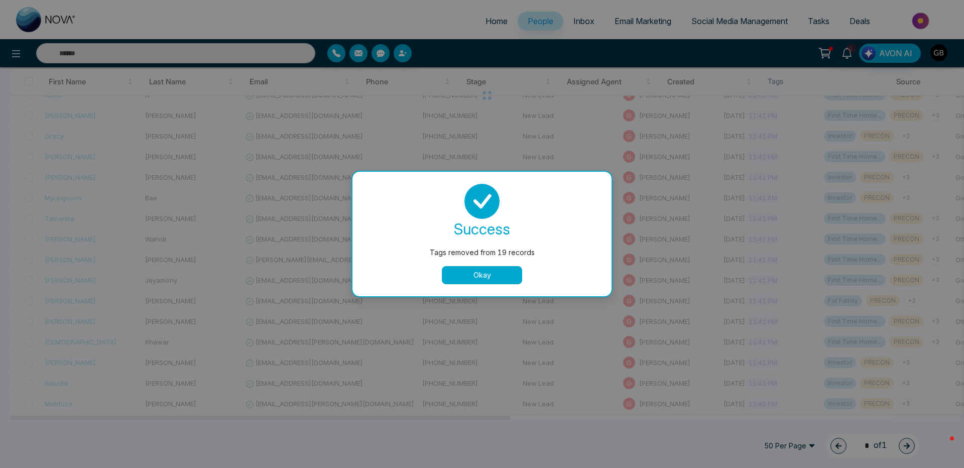
scroll to position [0, 0]
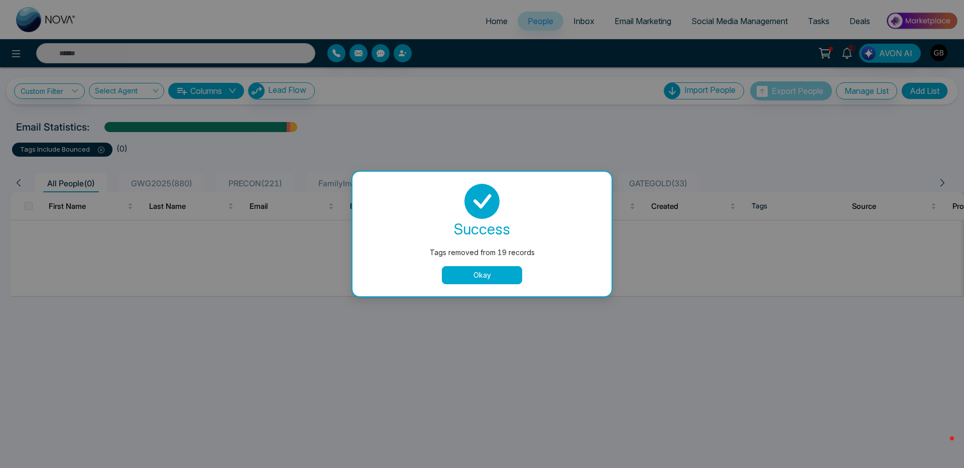
click at [484, 275] on button "Okay" at bounding box center [482, 275] width 80 height 18
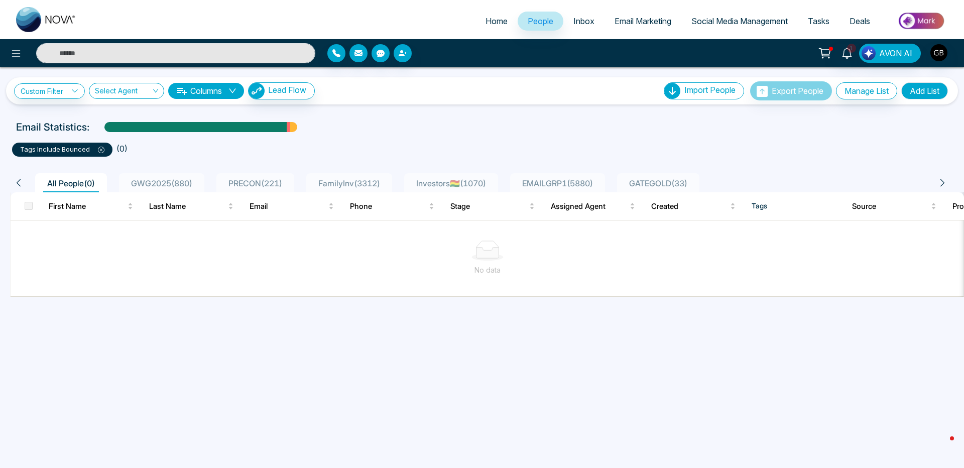
click at [104, 150] on div "tags include bounced" at bounding box center [62, 150] width 100 height 14
click at [101, 151] on icon at bounding box center [101, 150] width 7 height 7
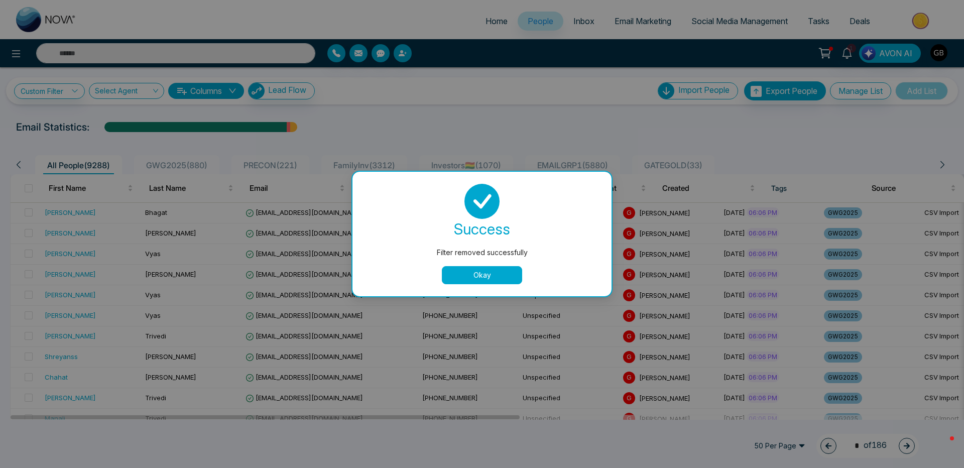
click at [474, 278] on button "Okay" at bounding box center [482, 275] width 80 height 18
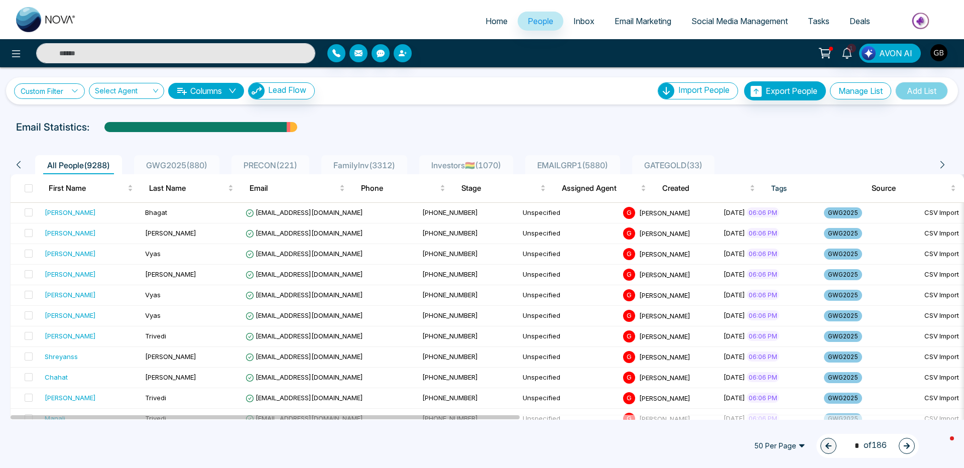
click at [48, 90] on link "Custom Filter" at bounding box center [49, 91] width 71 height 16
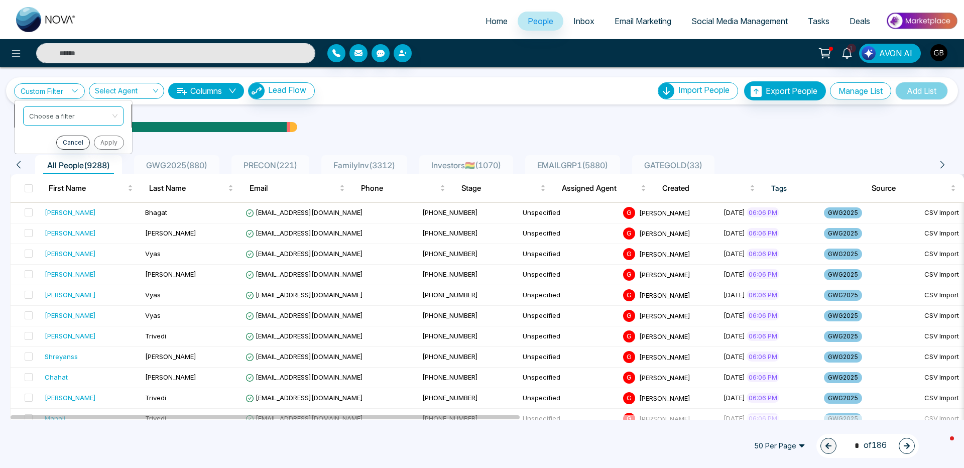
click at [54, 118] on input "search" at bounding box center [69, 114] width 81 height 15
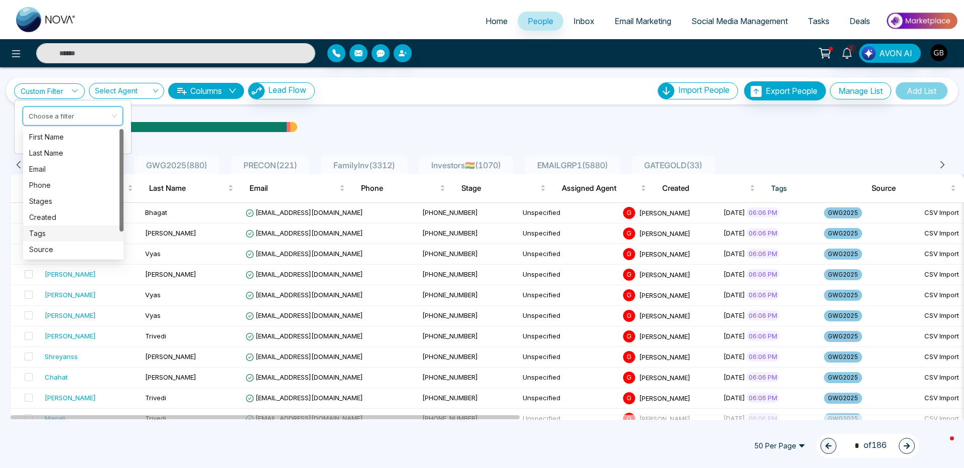
click at [50, 228] on div "Tags" at bounding box center [73, 233] width 88 height 11
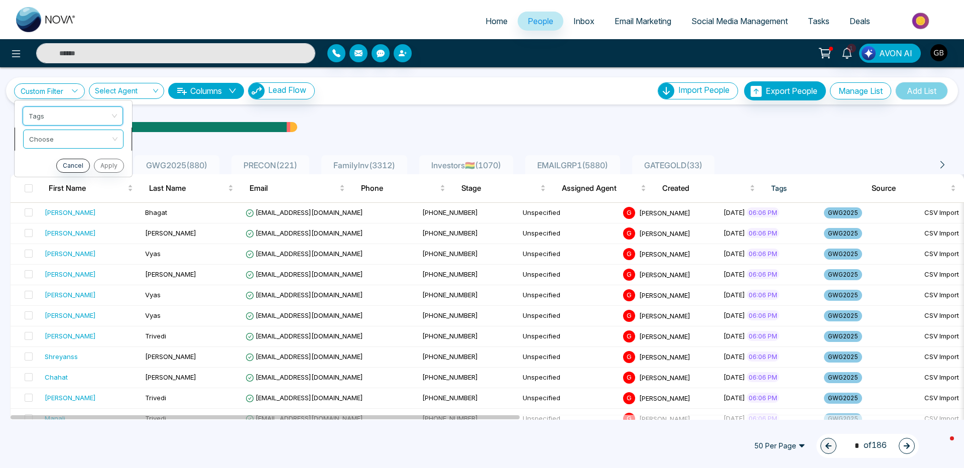
click at [52, 136] on input "search" at bounding box center [69, 137] width 81 height 15
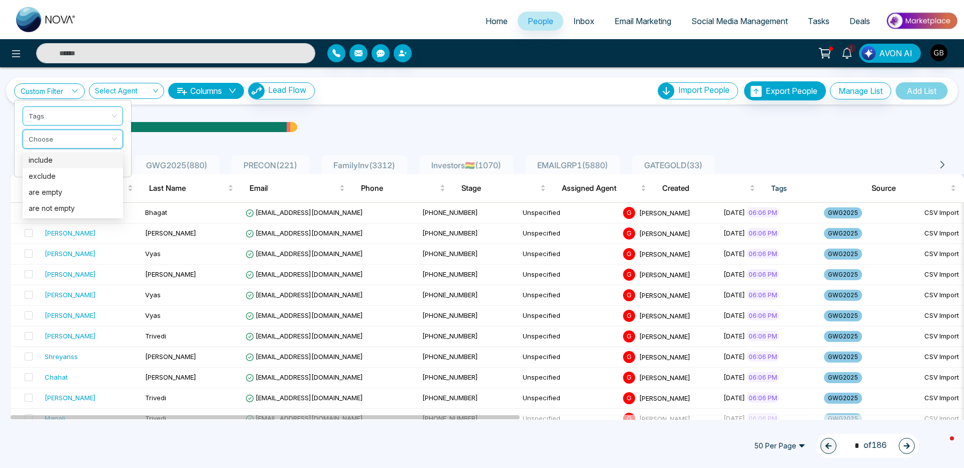
click at [52, 162] on div "include" at bounding box center [73, 160] width 88 height 11
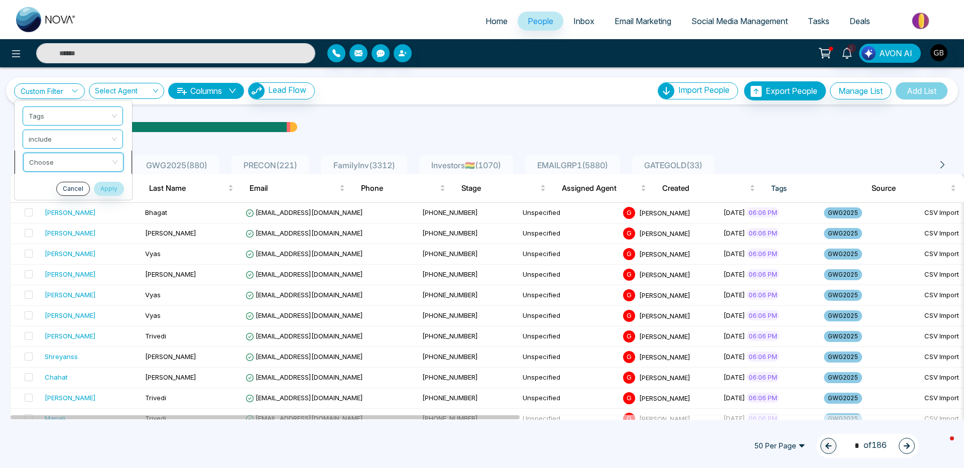
click at [56, 157] on input "search" at bounding box center [69, 160] width 81 height 15
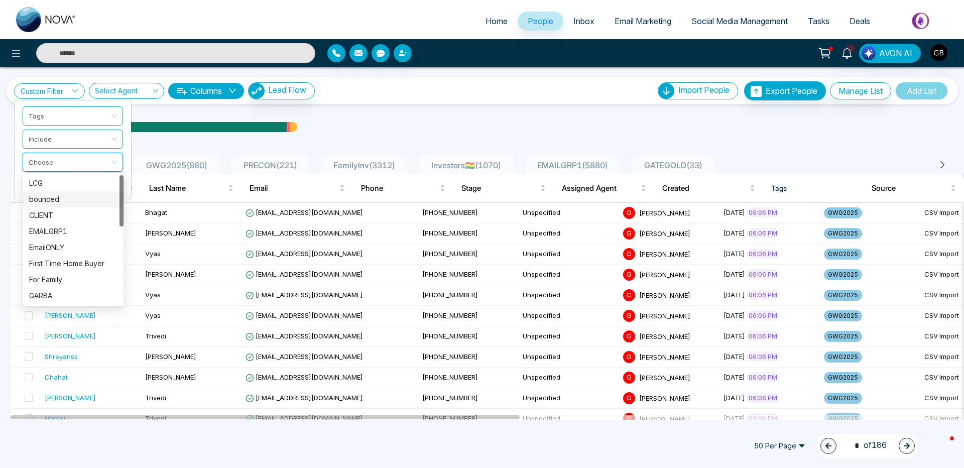
click at [54, 201] on div "bounced" at bounding box center [73, 199] width 88 height 11
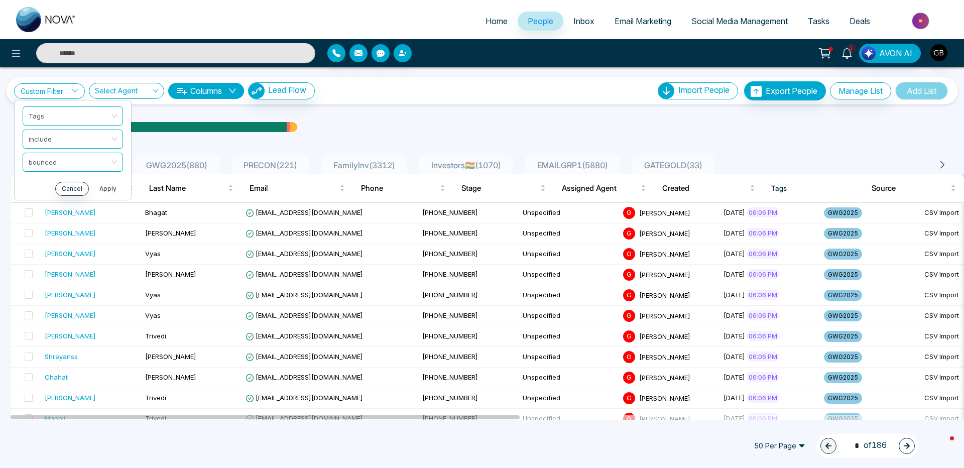
click at [108, 193] on button "Apply" at bounding box center [108, 189] width 30 height 14
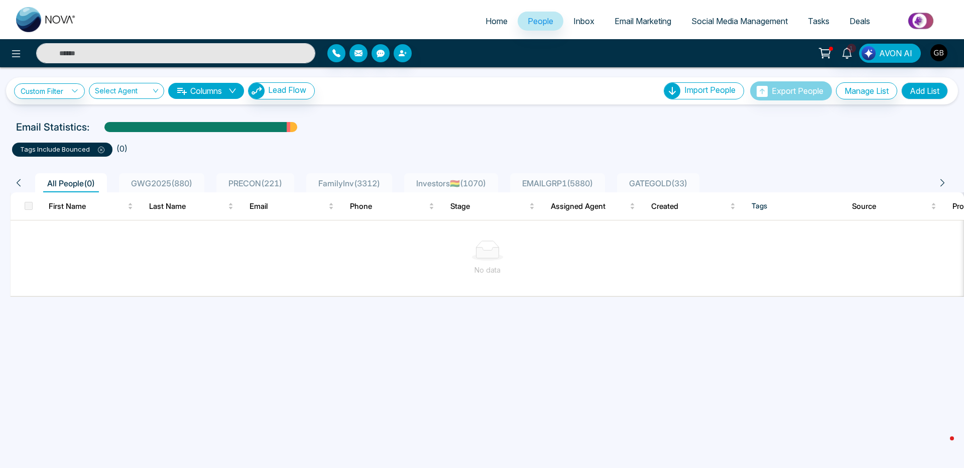
click at [101, 149] on icon at bounding box center [101, 150] width 7 height 7
